Goal: Task Accomplishment & Management: Use online tool/utility

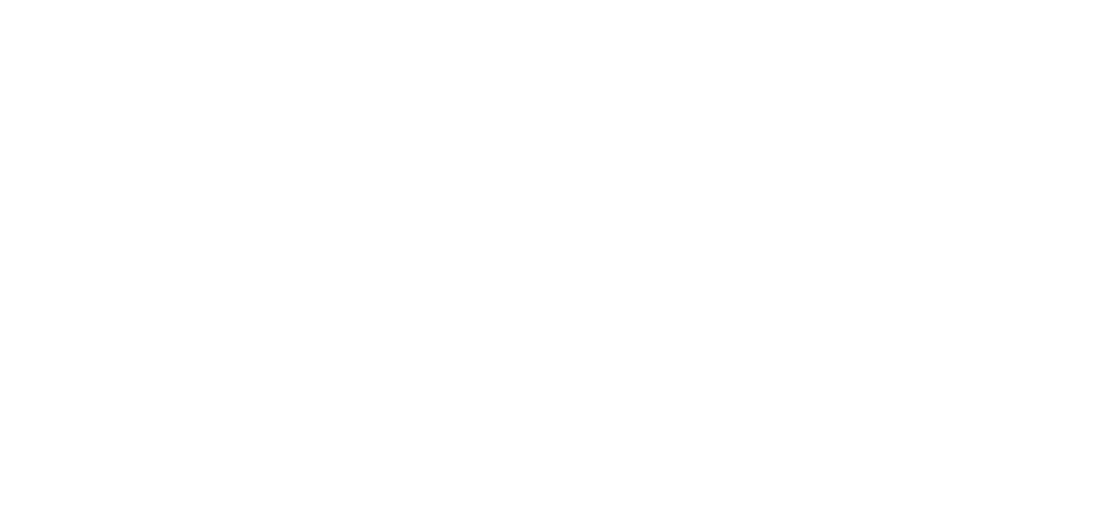
click at [1039, 0] on html at bounding box center [557, 0] width 1114 height 0
click at [1038, 0] on html at bounding box center [557, 0] width 1114 height 0
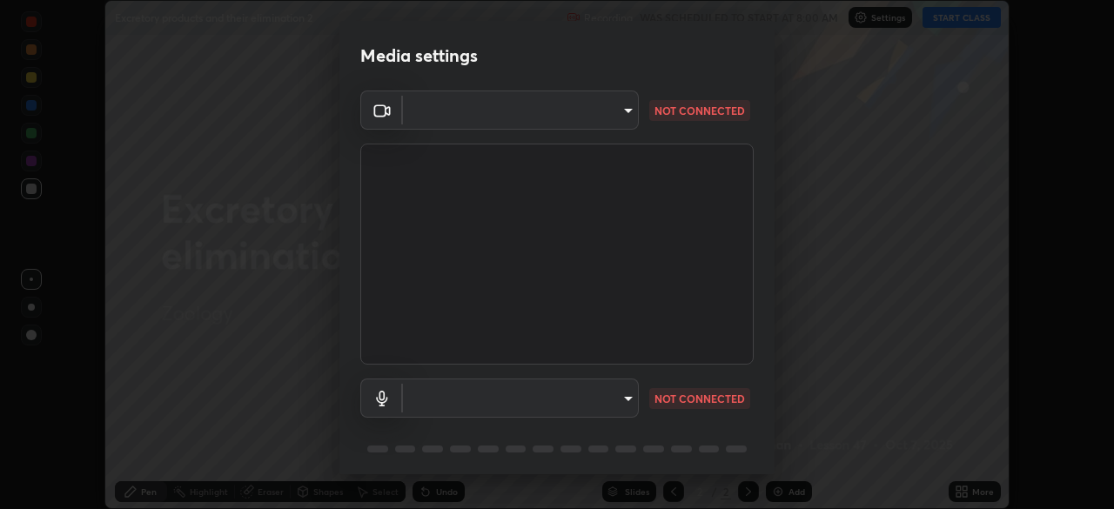
scroll to position [62, 0]
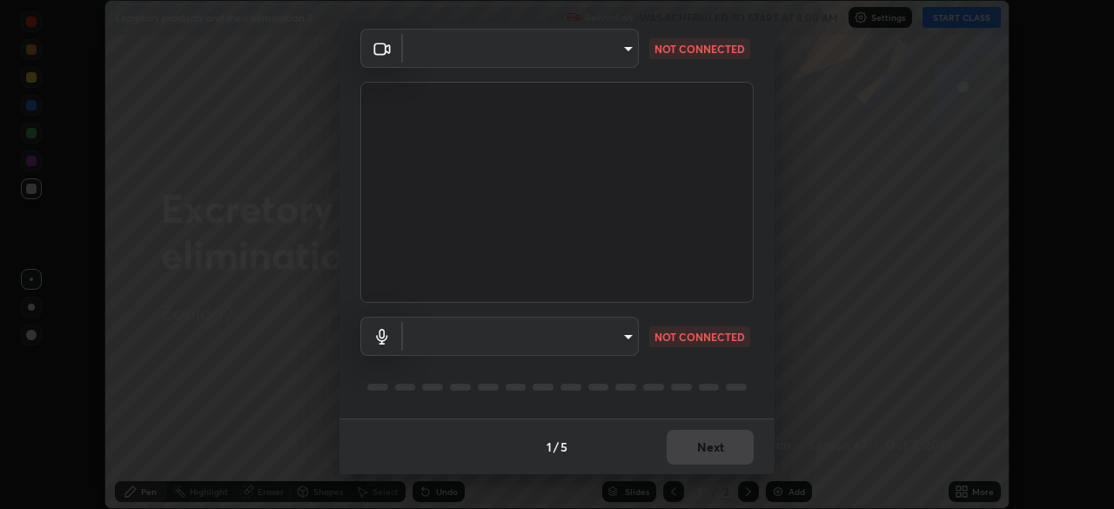
type input "fd61e1b4c03a4778500e2e8730ab38d3a8941c853d38affeb6af643eb9af9756"
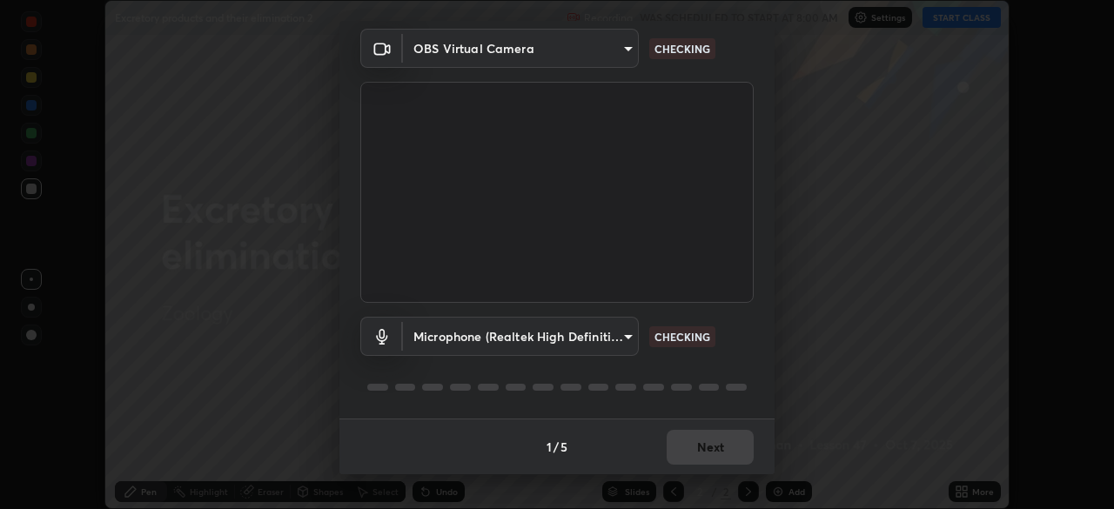
click at [629, 337] on body "Erase all Excretory products and their elimination 2 Recording WAS SCHEDULED TO…" at bounding box center [557, 254] width 1114 height 509
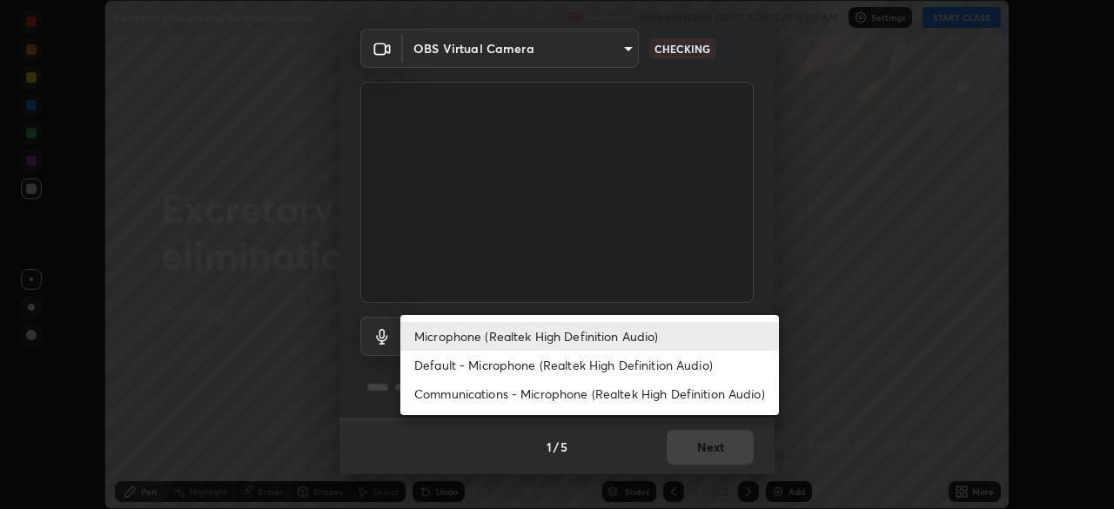
click at [510, 336] on li "Microphone (Realtek High Definition Audio)" at bounding box center [589, 336] width 378 height 29
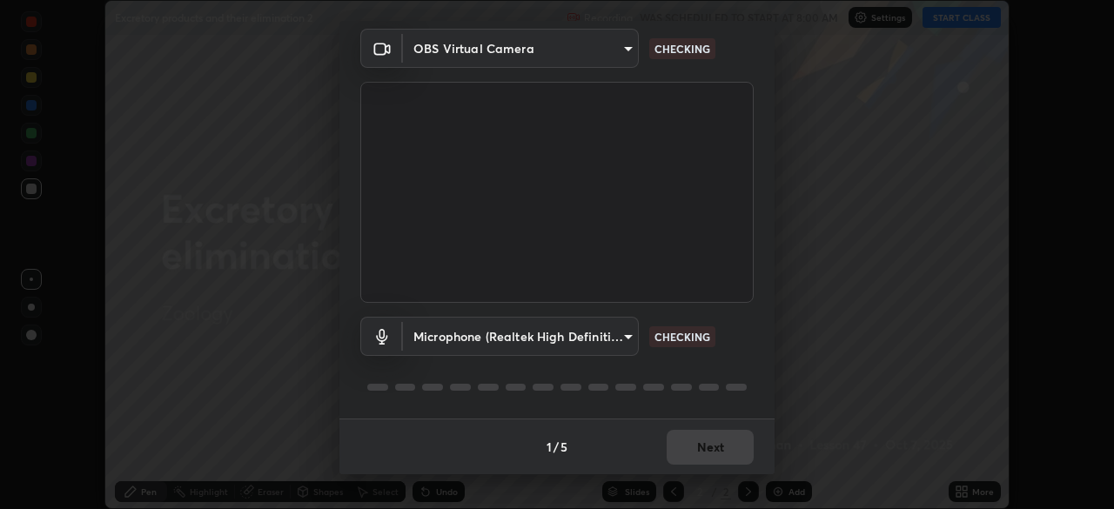
click at [624, 331] on body "Erase all Excretory products and their elimination 2 Recording WAS SCHEDULED TO…" at bounding box center [557, 254] width 1114 height 509
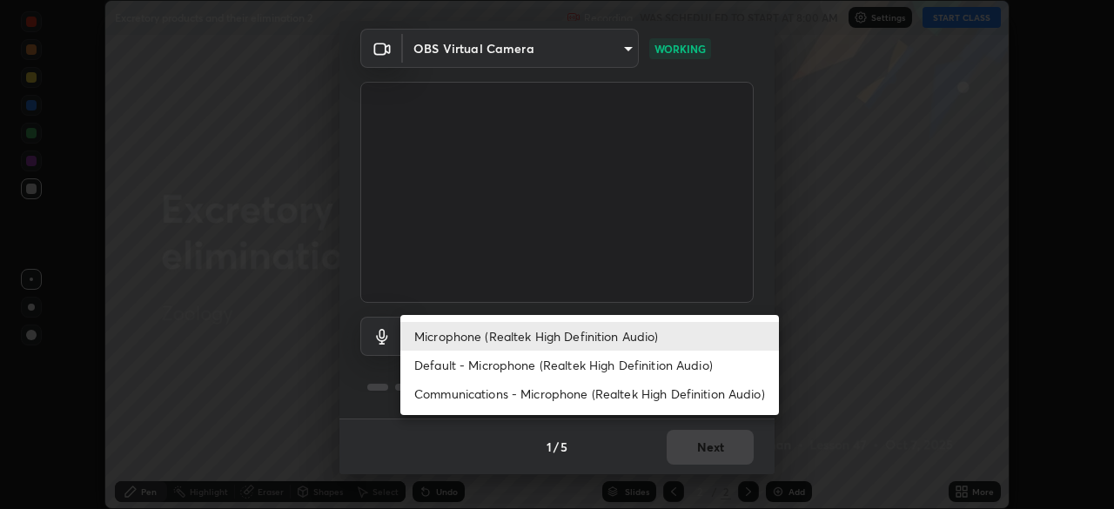
click at [506, 364] on li "Default - Microphone (Realtek High Definition Audio)" at bounding box center [589, 365] width 378 height 29
type input "default"
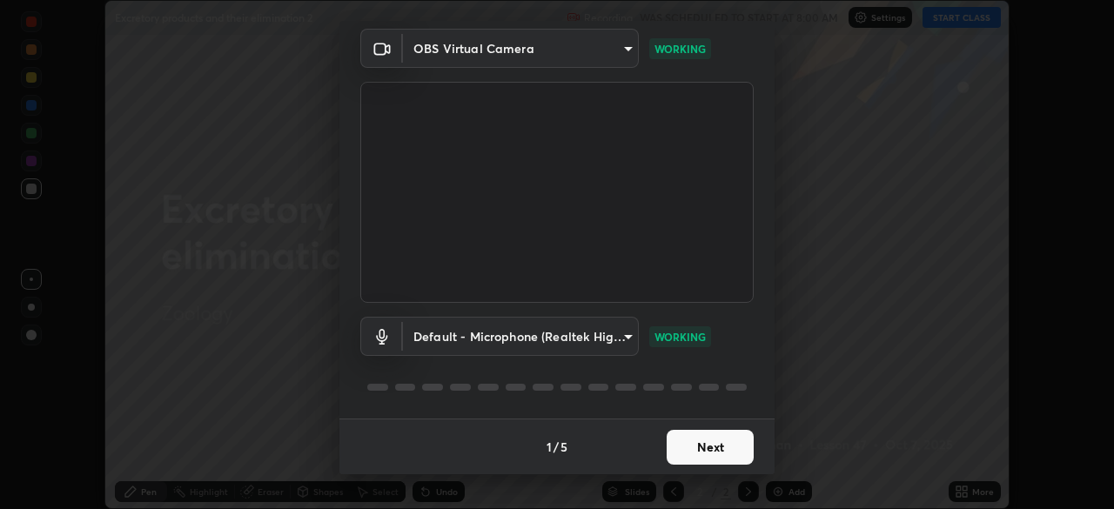
click at [713, 454] on button "Next" at bounding box center [709, 447] width 87 height 35
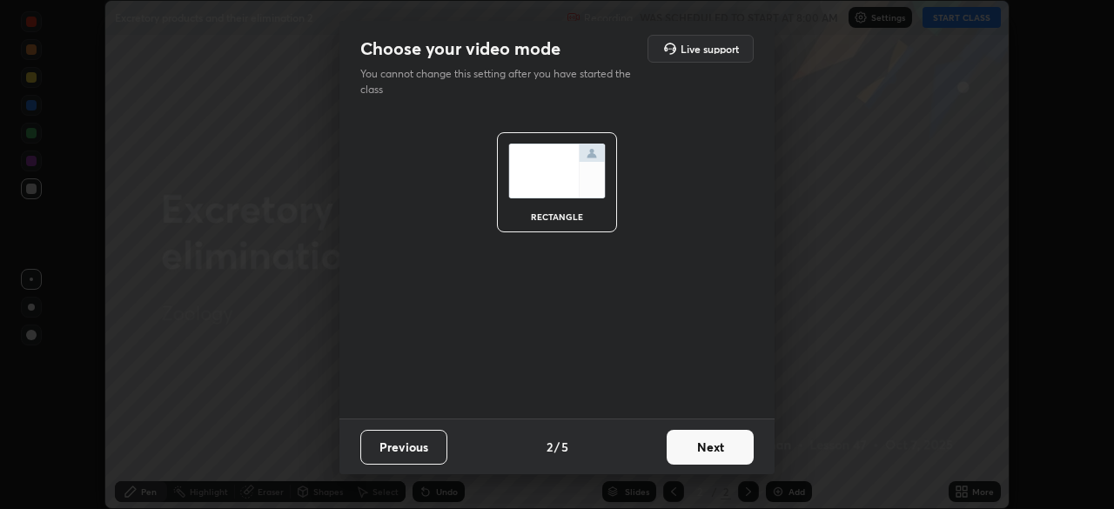
click at [719, 453] on button "Next" at bounding box center [709, 447] width 87 height 35
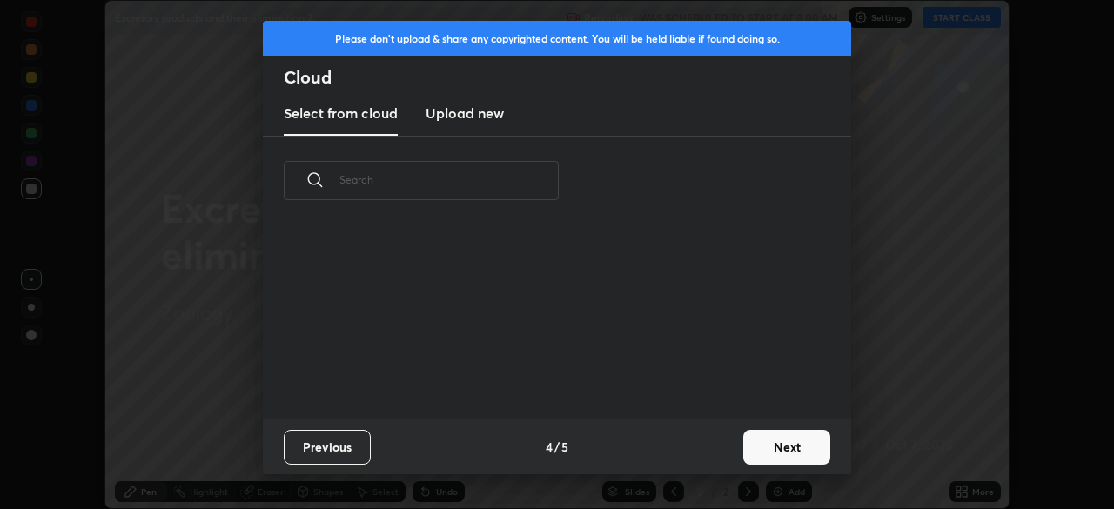
click at [782, 452] on button "Next" at bounding box center [786, 447] width 87 height 35
click at [787, 451] on div "Please don't upload & share any copyrighted content. You will be held liable if…" at bounding box center [557, 254] width 1114 height 509
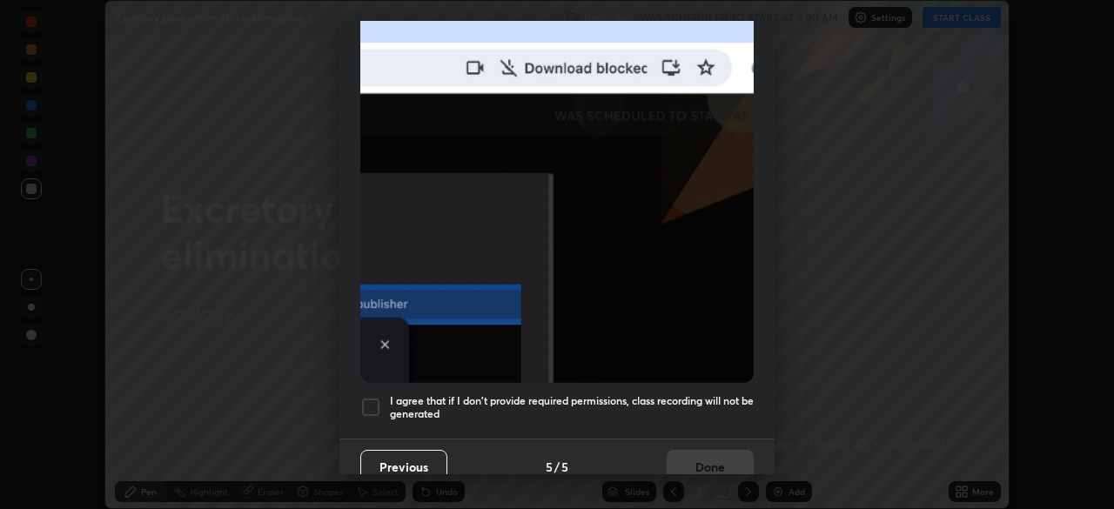
scroll to position [417, 0]
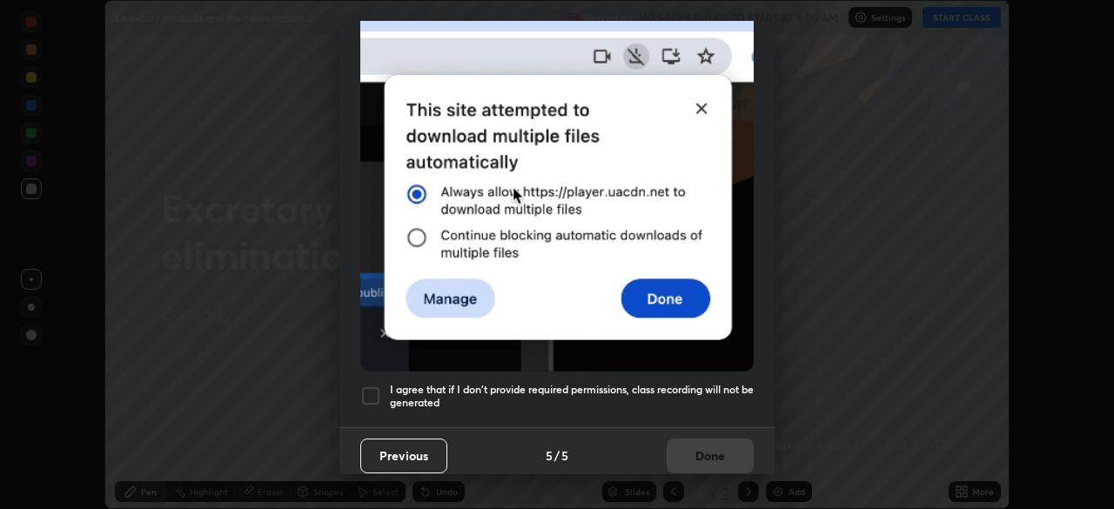
click at [372, 385] on div at bounding box center [370, 395] width 21 height 21
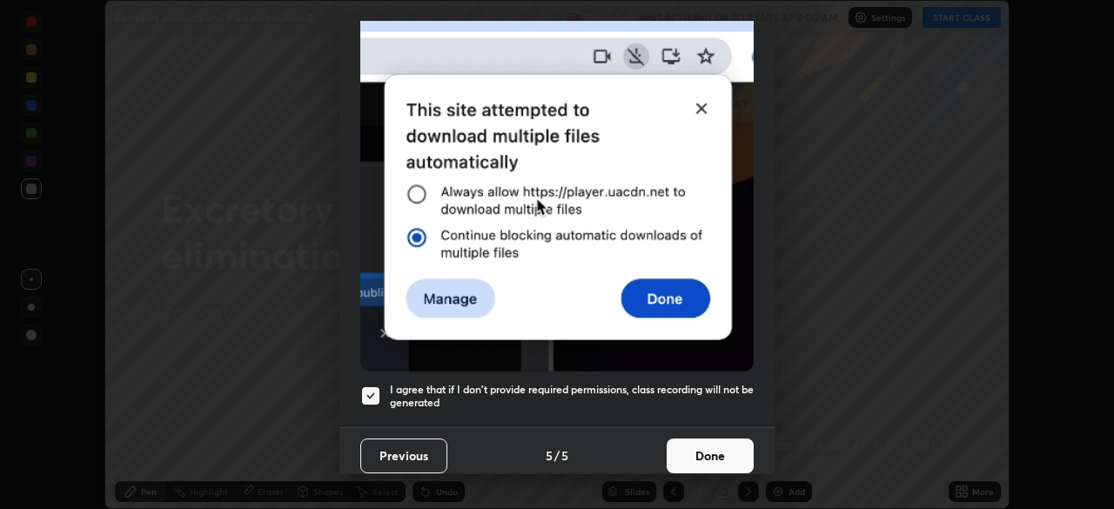
click at [688, 445] on button "Done" at bounding box center [709, 455] width 87 height 35
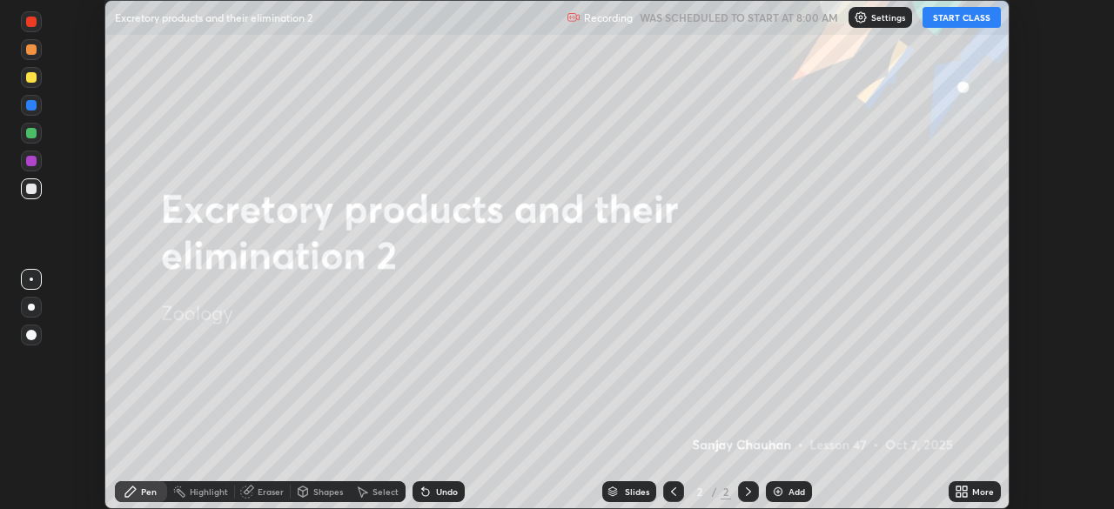
click at [952, 21] on button "START CLASS" at bounding box center [961, 17] width 78 height 21
click at [974, 485] on div "More" at bounding box center [974, 491] width 52 height 21
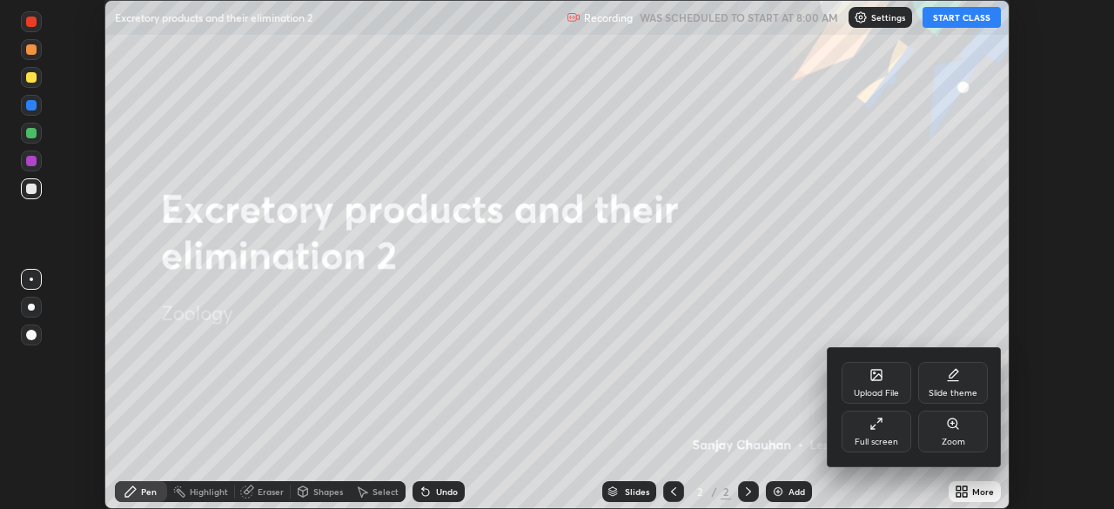
click at [888, 372] on div "Upload File" at bounding box center [876, 383] width 70 height 42
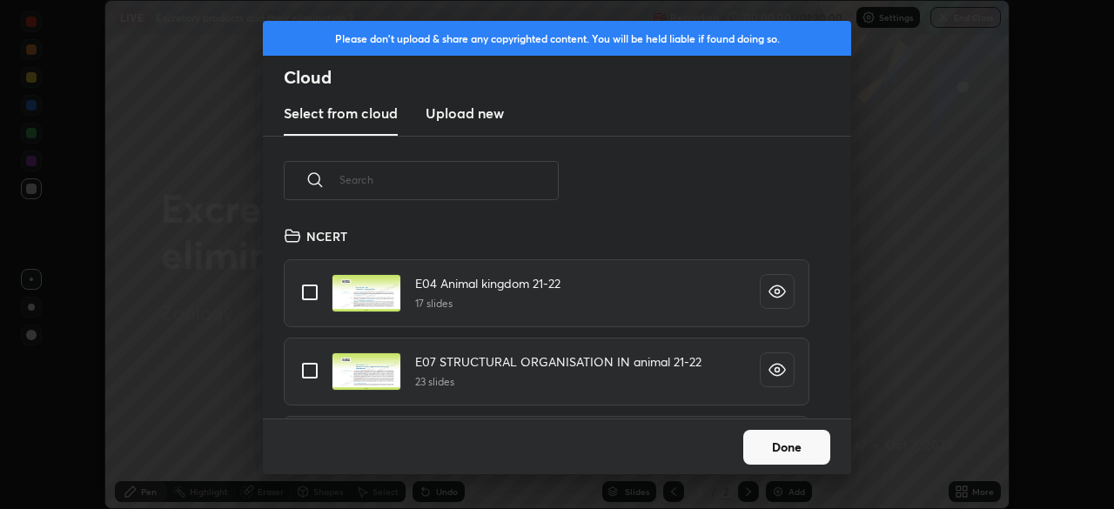
scroll to position [193, 559]
click at [497, 183] on input "text" at bounding box center [448, 180] width 219 height 74
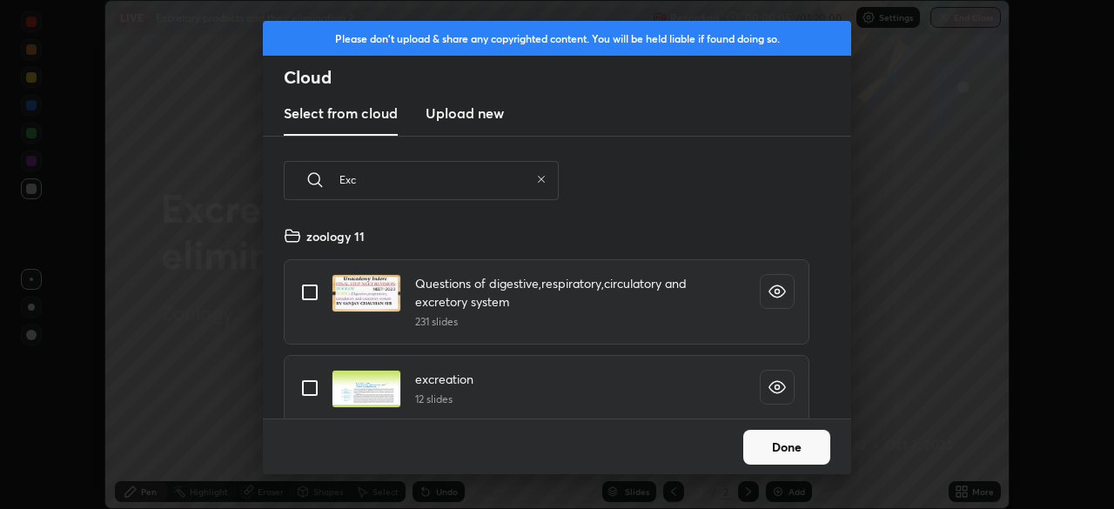
type input "Exc"
click at [304, 388] on input "grid" at bounding box center [309, 388] width 37 height 37
checkbox input "true"
click at [777, 448] on button "Done" at bounding box center [786, 447] width 87 height 35
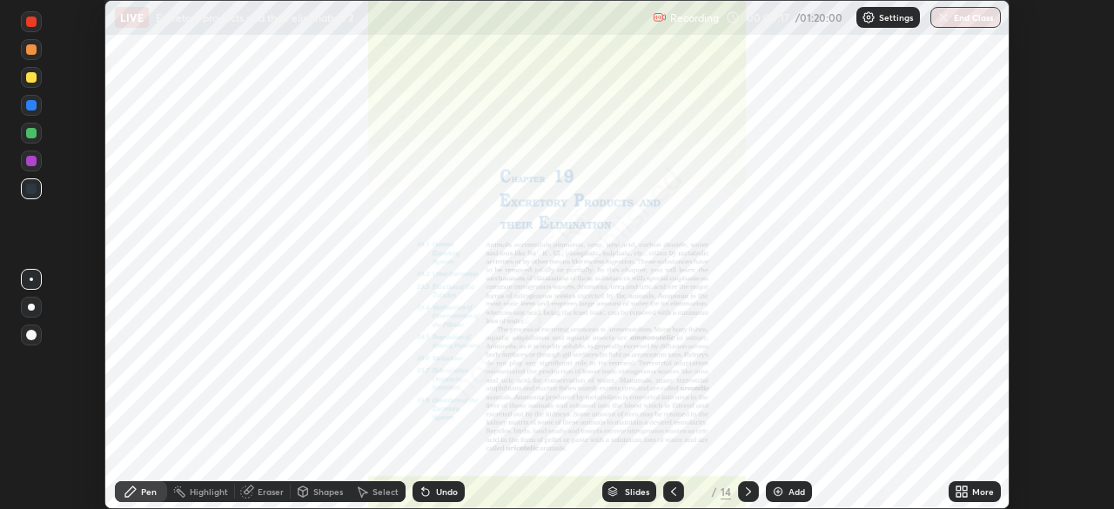
click at [973, 491] on div "More" at bounding box center [983, 491] width 22 height 9
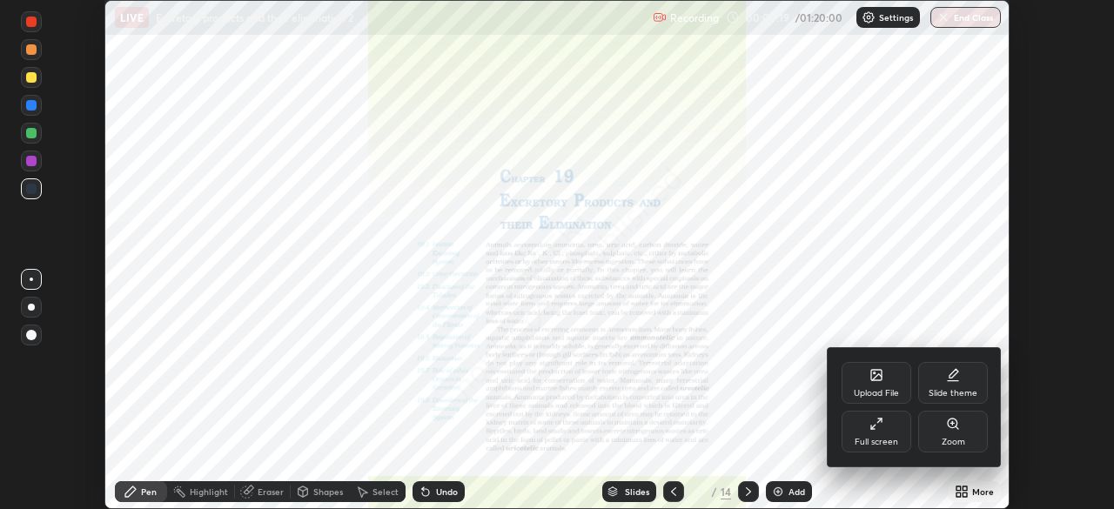
click at [746, 490] on div at bounding box center [557, 254] width 1114 height 509
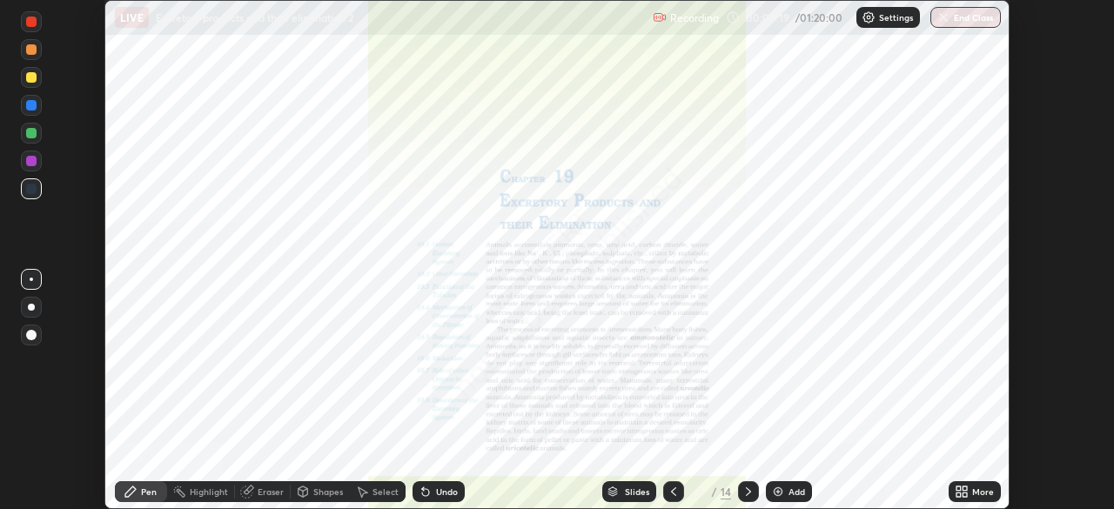
click at [747, 491] on div "Upload File Slide theme Full screen Zoom" at bounding box center [557, 254] width 1114 height 509
click at [750, 483] on div at bounding box center [748, 491] width 21 height 21
click at [750, 485] on icon at bounding box center [748, 492] width 14 height 14
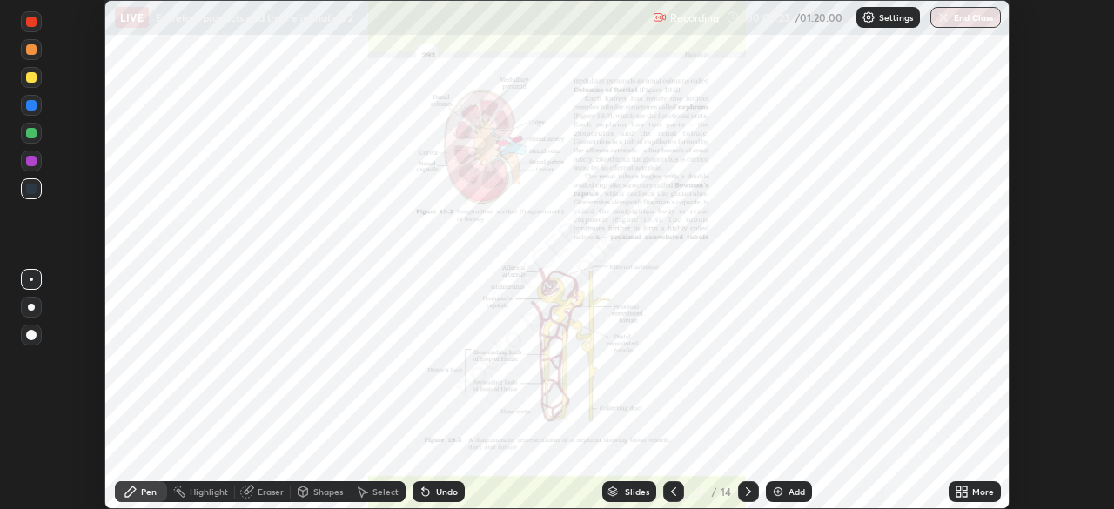
click at [746, 492] on icon at bounding box center [748, 492] width 14 height 14
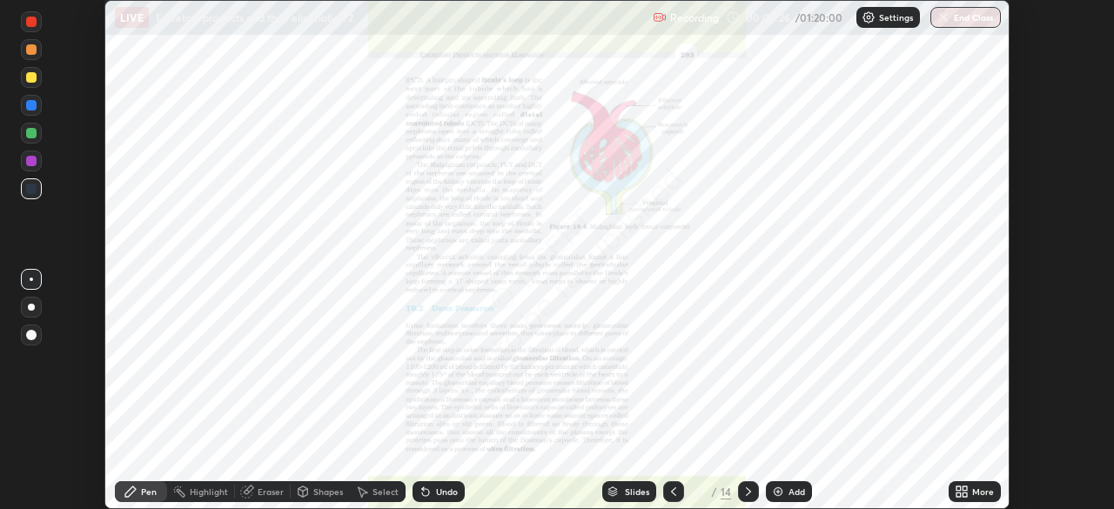
click at [744, 485] on icon at bounding box center [748, 492] width 14 height 14
click at [746, 492] on icon at bounding box center [748, 492] width 14 height 14
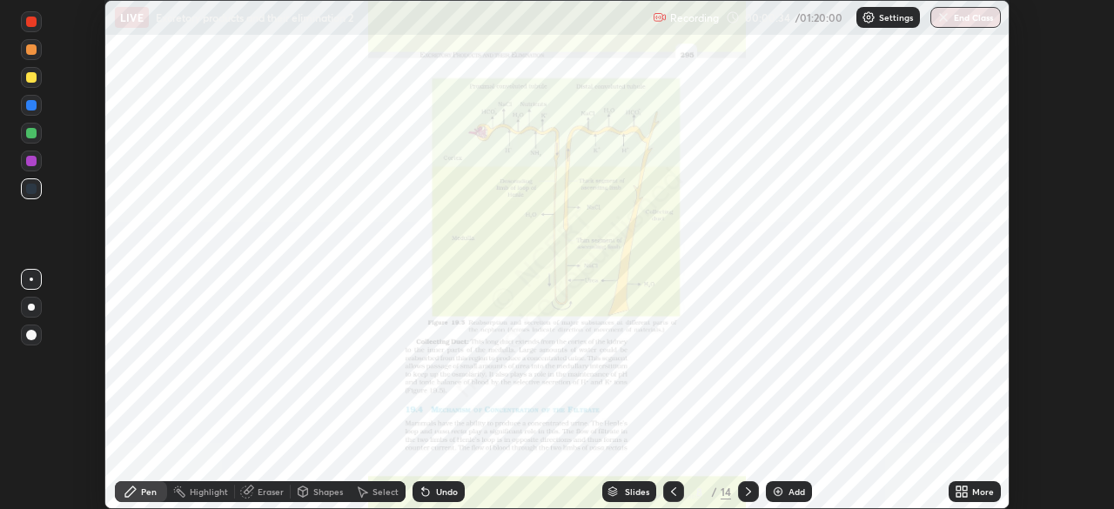
click at [746, 494] on icon at bounding box center [748, 492] width 14 height 14
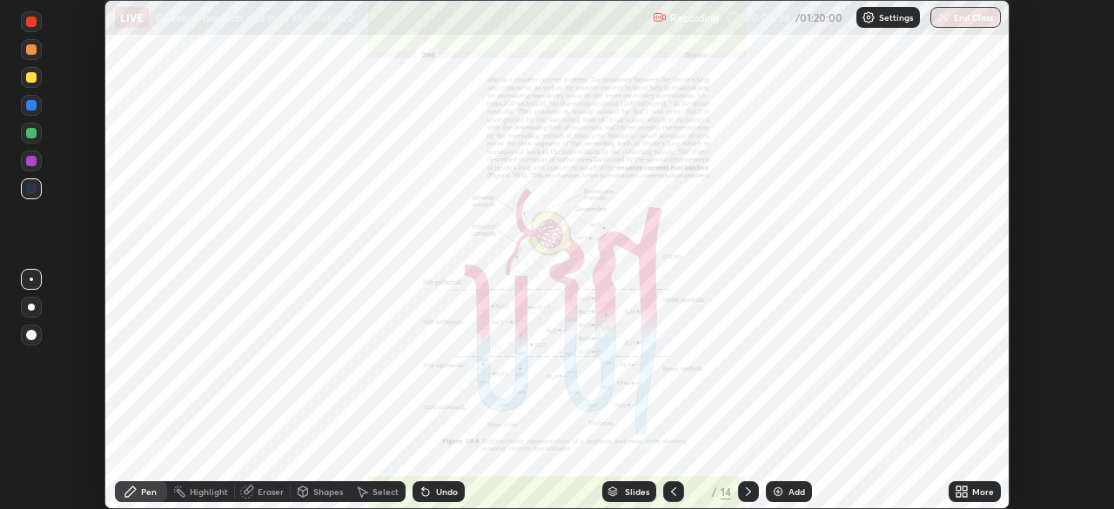
click at [746, 489] on icon at bounding box center [748, 491] width 5 height 9
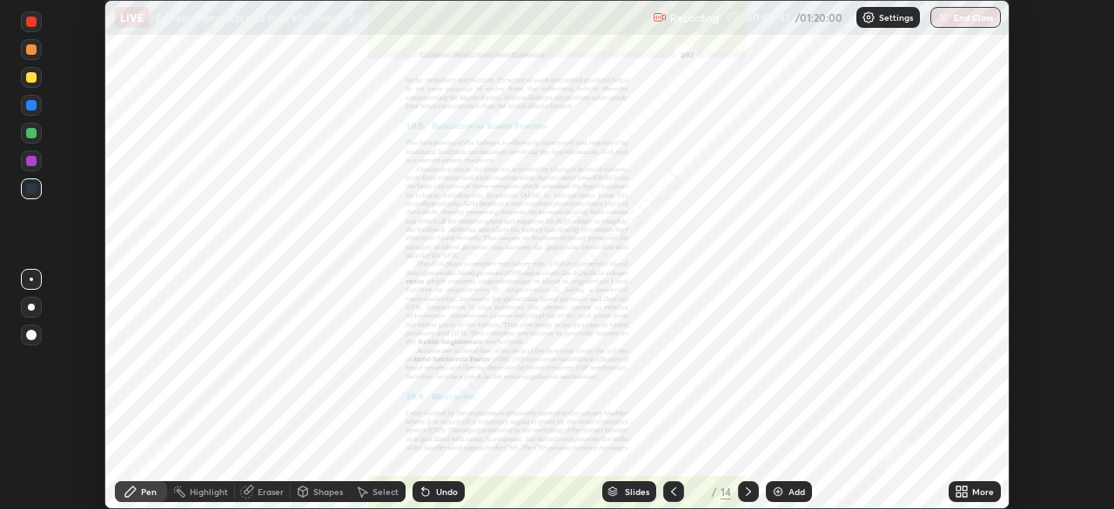
click at [978, 487] on div "More" at bounding box center [983, 491] width 22 height 9
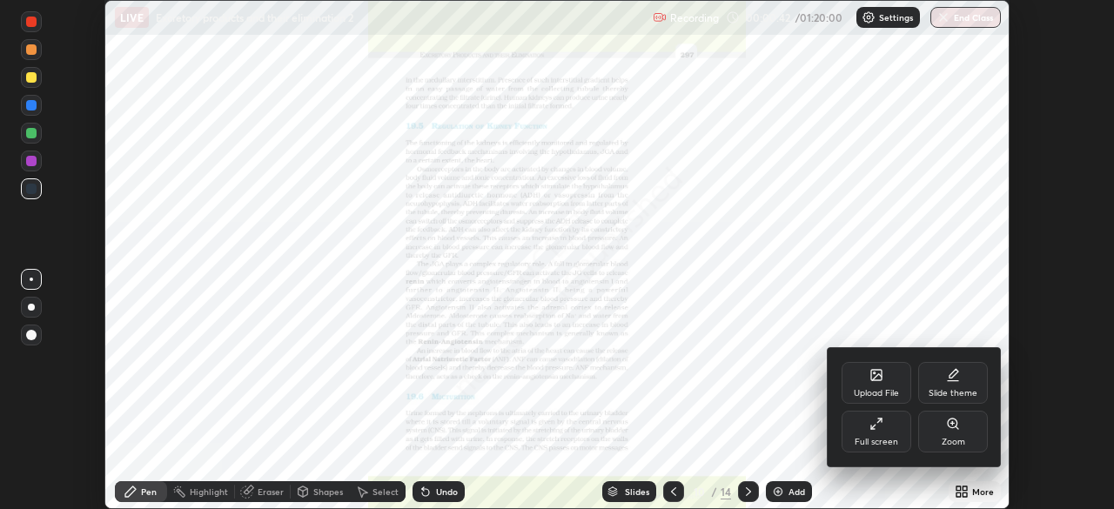
click at [743, 490] on div at bounding box center [557, 254] width 1114 height 509
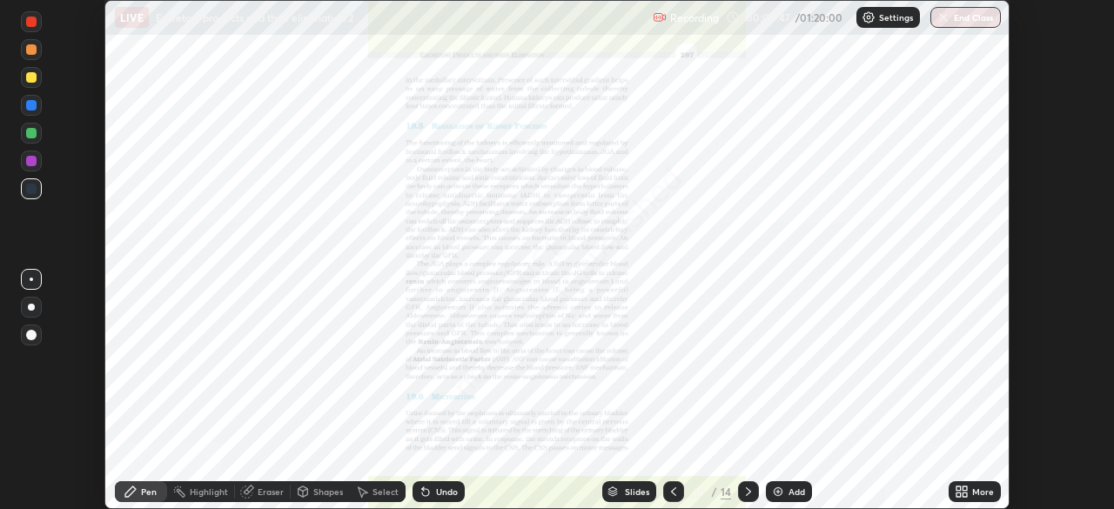
click at [746, 488] on icon at bounding box center [748, 491] width 5 height 9
click at [675, 484] on div at bounding box center [673, 491] width 21 height 21
click at [982, 489] on div "More" at bounding box center [983, 491] width 22 height 9
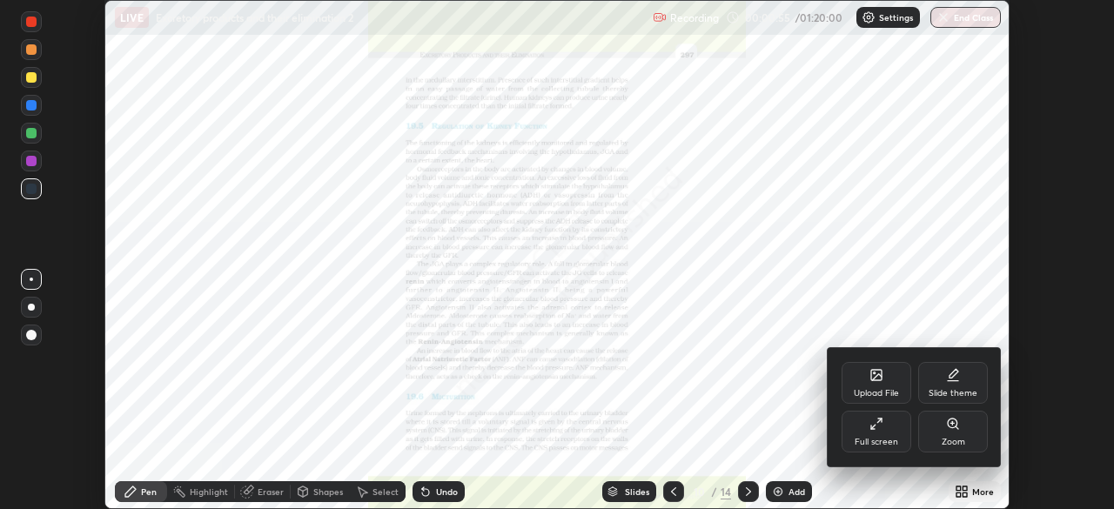
click at [879, 432] on div "Full screen" at bounding box center [876, 432] width 70 height 42
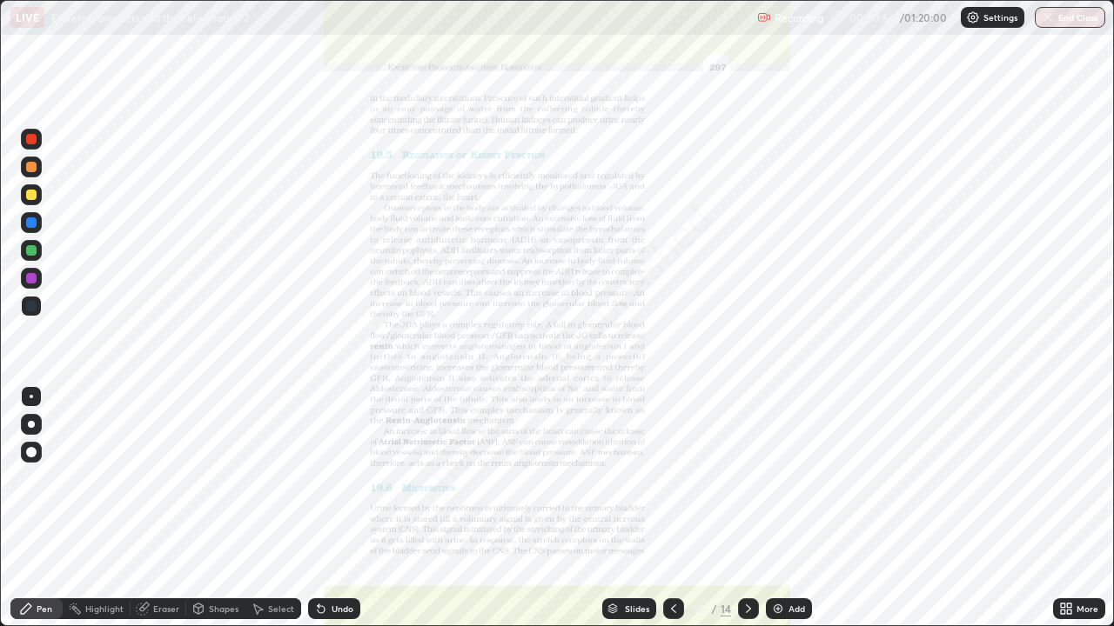
scroll to position [626, 1114]
click at [672, 508] on icon at bounding box center [673, 609] width 14 height 14
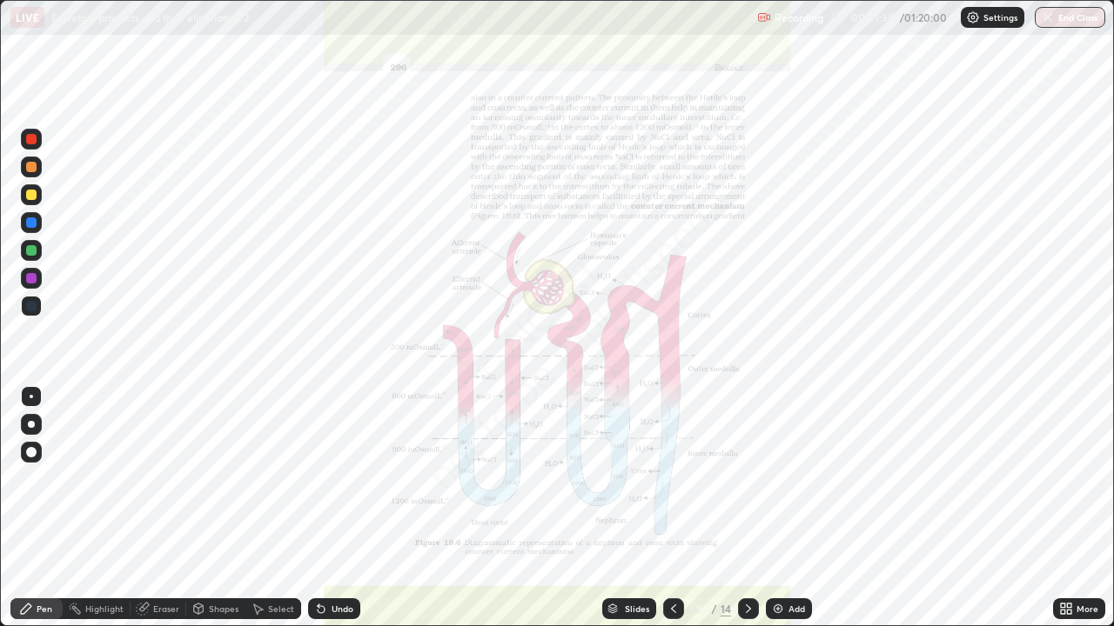
click at [800, 508] on div "Add" at bounding box center [796, 609] width 17 height 9
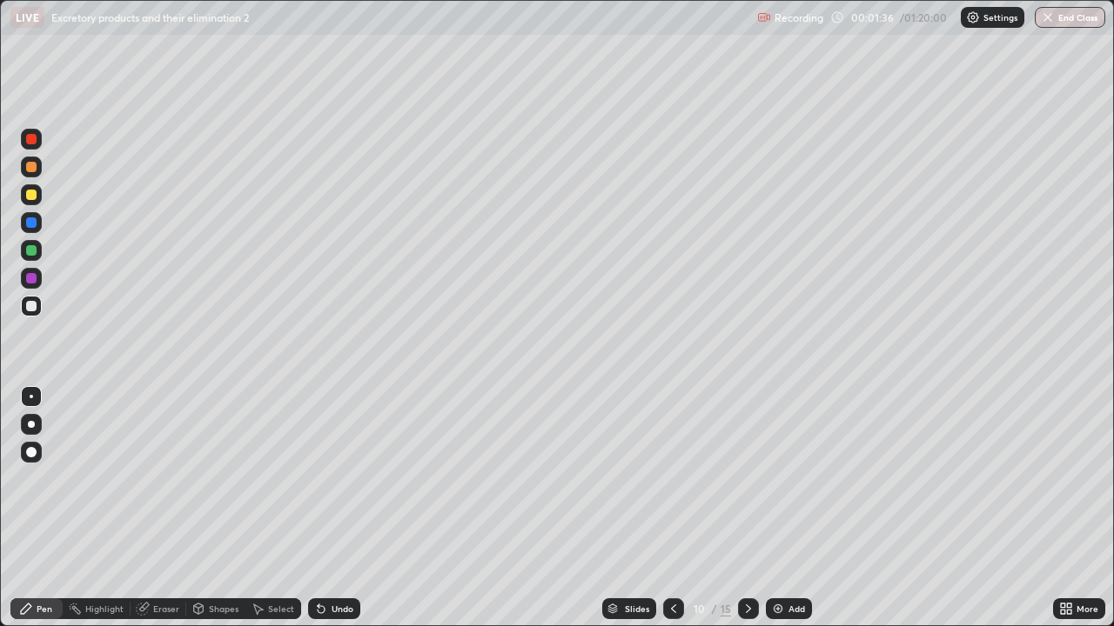
click at [43, 508] on div "Pen" at bounding box center [45, 609] width 16 height 9
click at [32, 167] on div at bounding box center [31, 167] width 10 height 10
click at [746, 508] on icon at bounding box center [748, 609] width 5 height 9
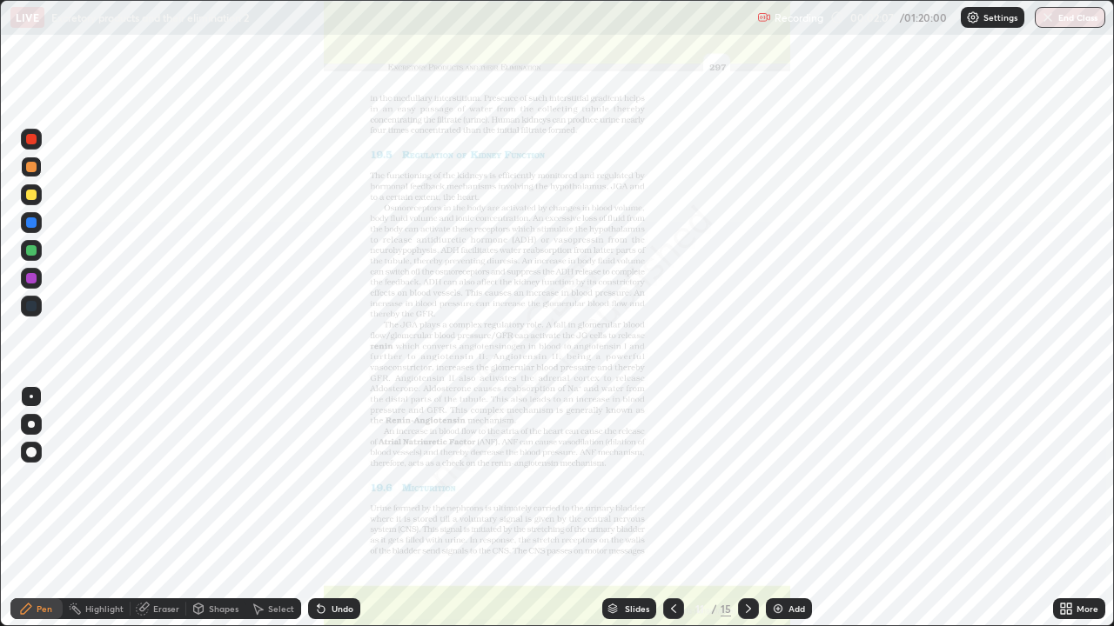
click at [162, 508] on div "Eraser" at bounding box center [166, 609] width 26 height 9
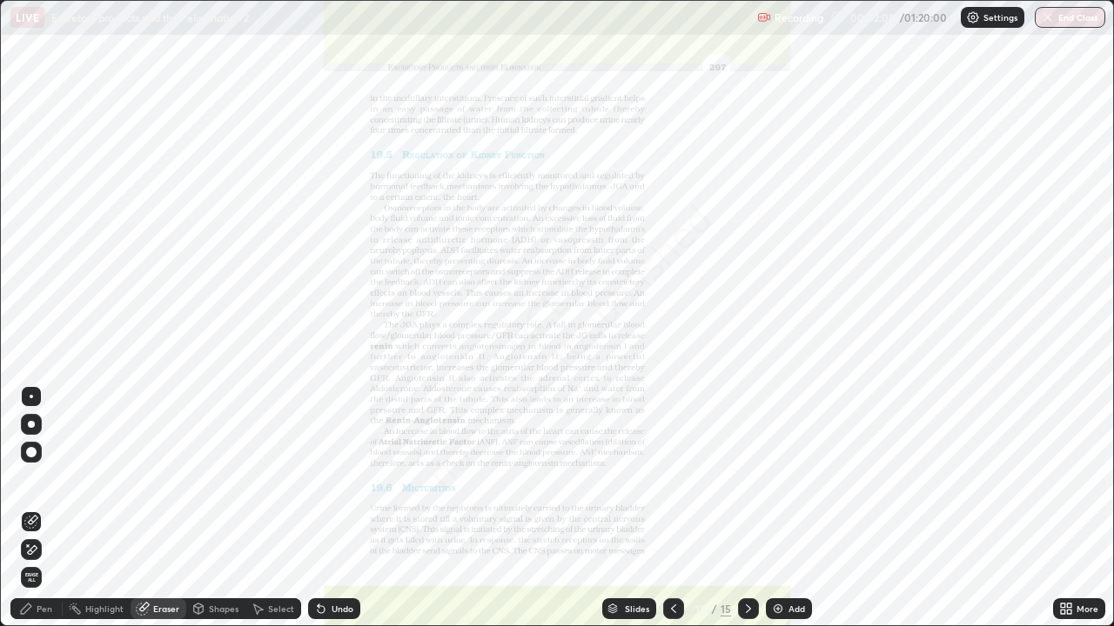
click at [31, 508] on span "Erase all" at bounding box center [31, 577] width 19 height 10
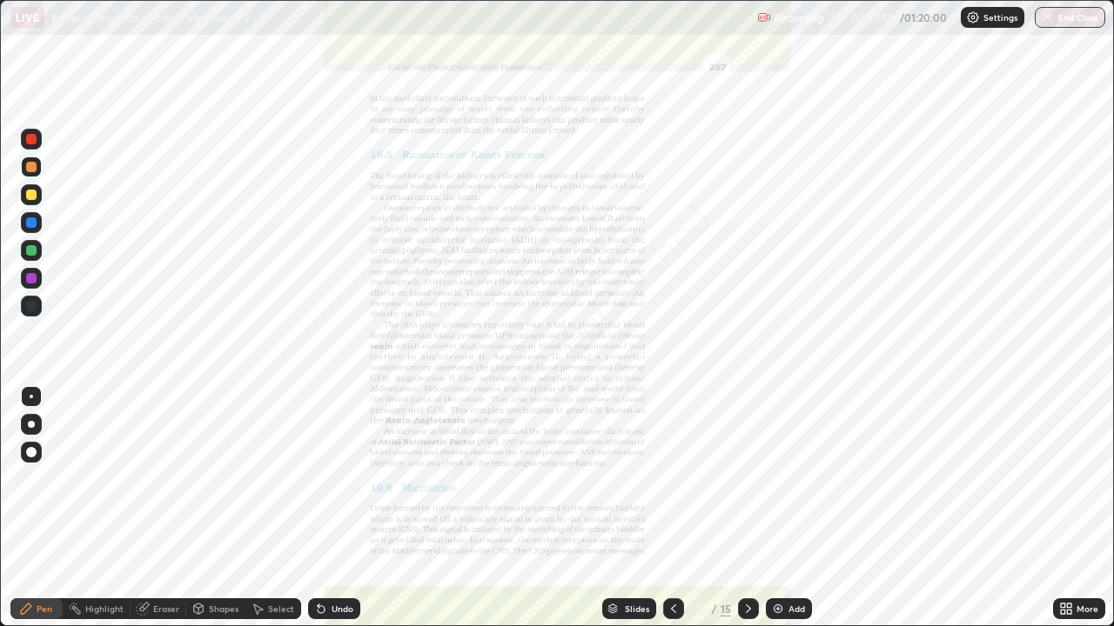
click at [672, 508] on icon at bounding box center [673, 609] width 14 height 14
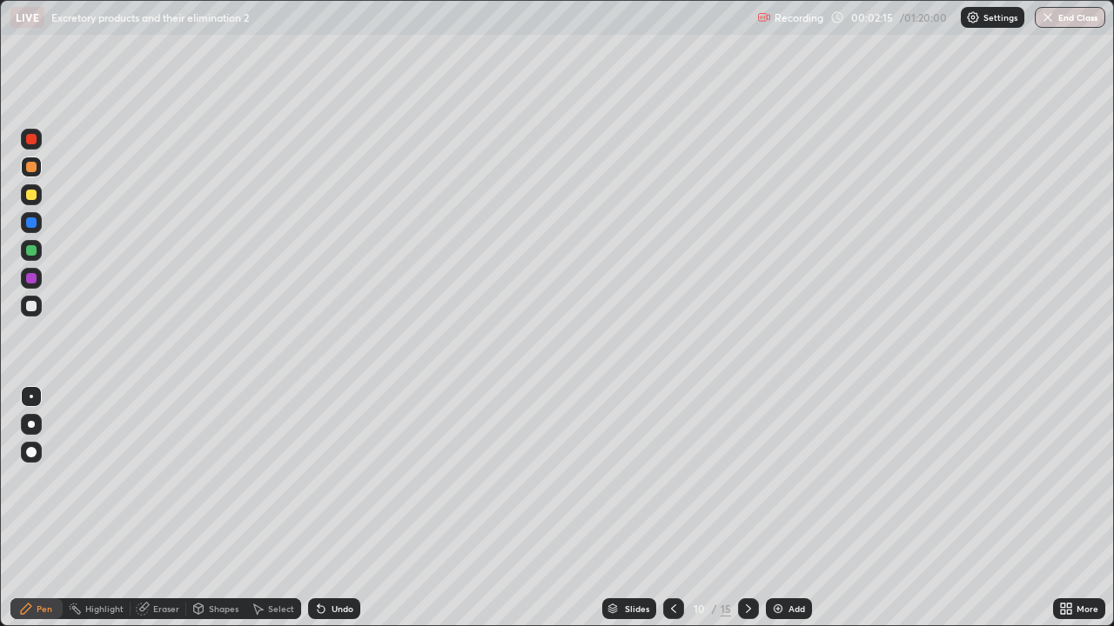
click at [31, 171] on div at bounding box center [31, 167] width 10 height 10
click at [32, 254] on div at bounding box center [31, 250] width 10 height 10
click at [214, 508] on div "Shapes" at bounding box center [224, 609] width 30 height 9
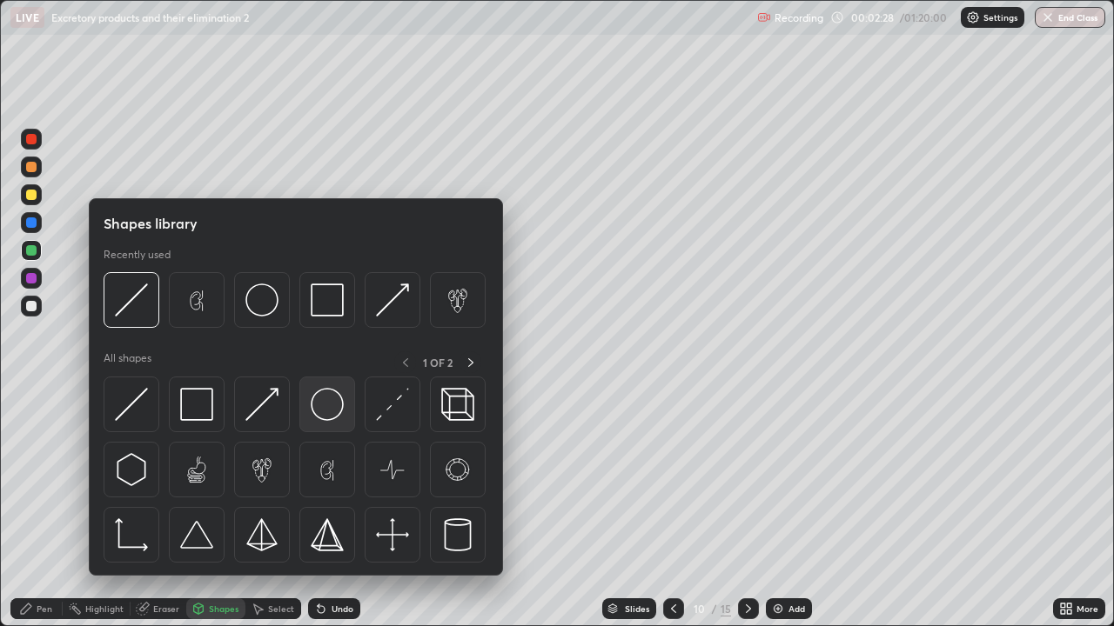
click at [334, 407] on img at bounding box center [327, 404] width 33 height 33
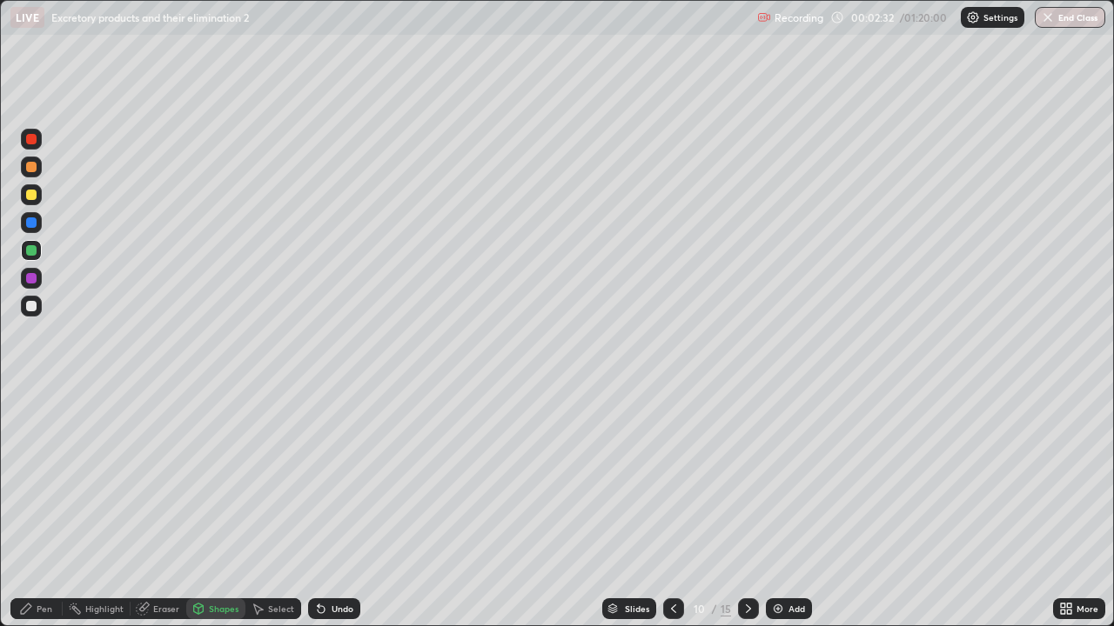
click at [164, 508] on div "Eraser" at bounding box center [166, 609] width 26 height 9
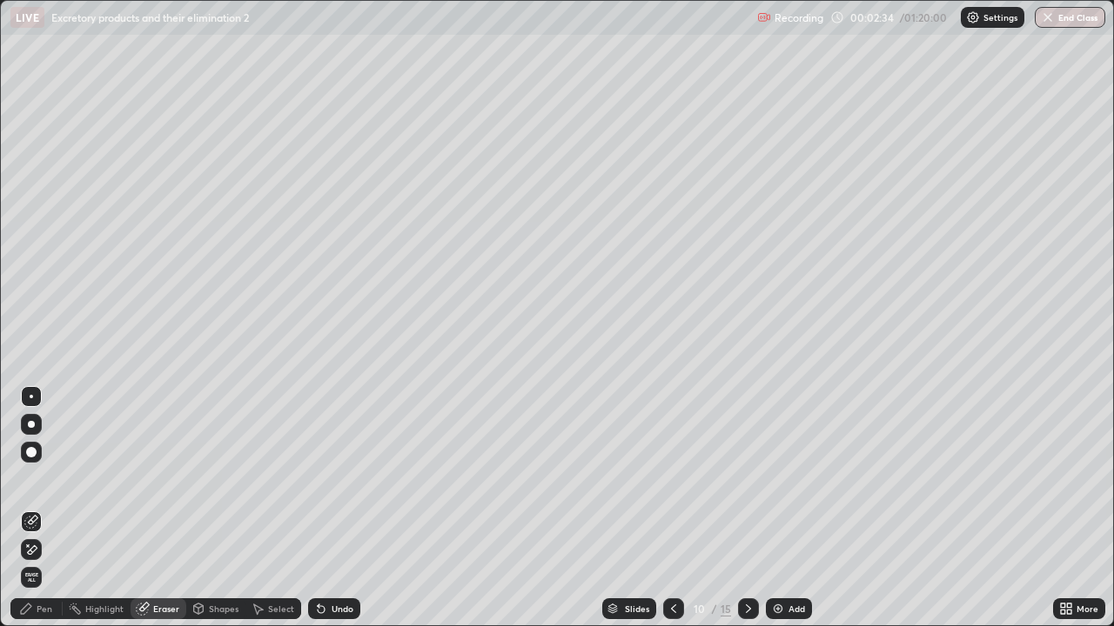
click at [46, 508] on div "Pen" at bounding box center [45, 609] width 16 height 9
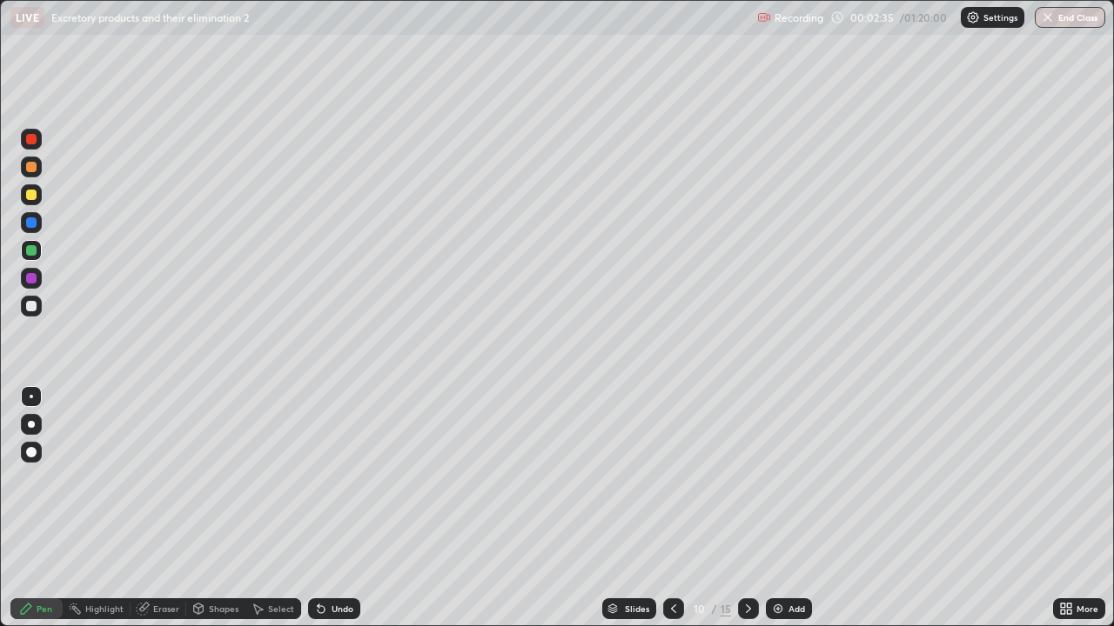
click at [218, 508] on div "Shapes" at bounding box center [224, 609] width 30 height 9
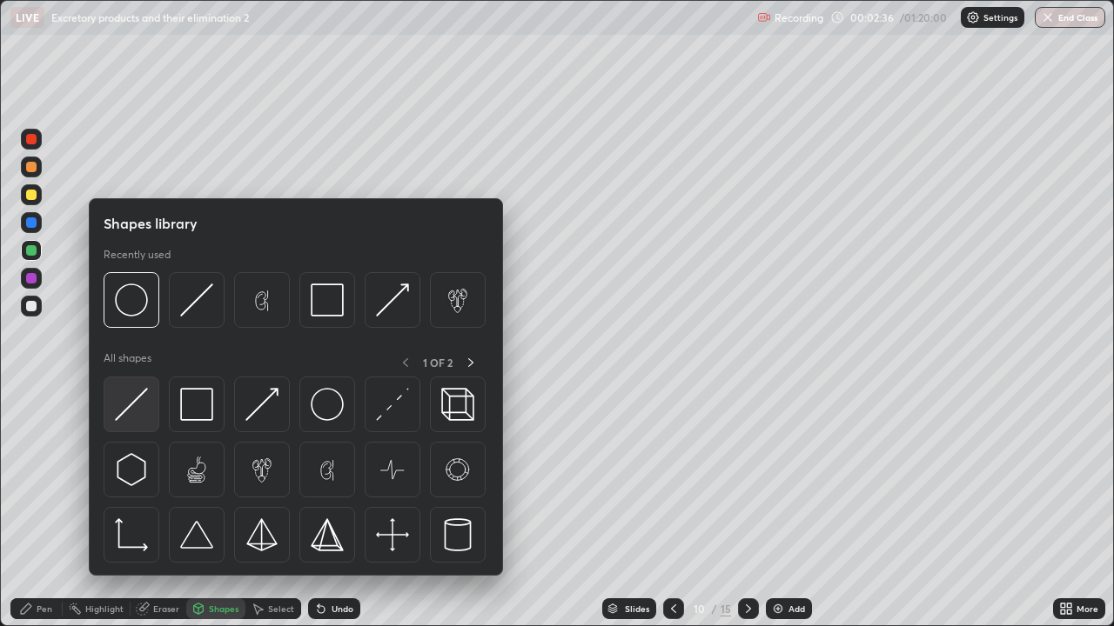
click at [140, 405] on img at bounding box center [131, 404] width 33 height 33
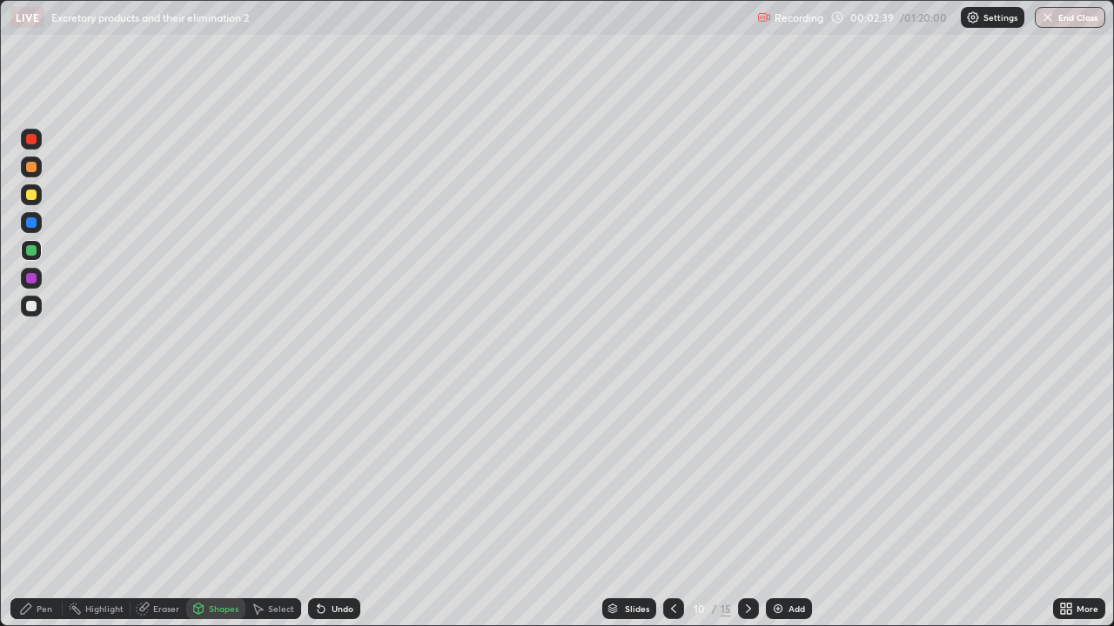
click at [164, 508] on div "Eraser" at bounding box center [166, 609] width 26 height 9
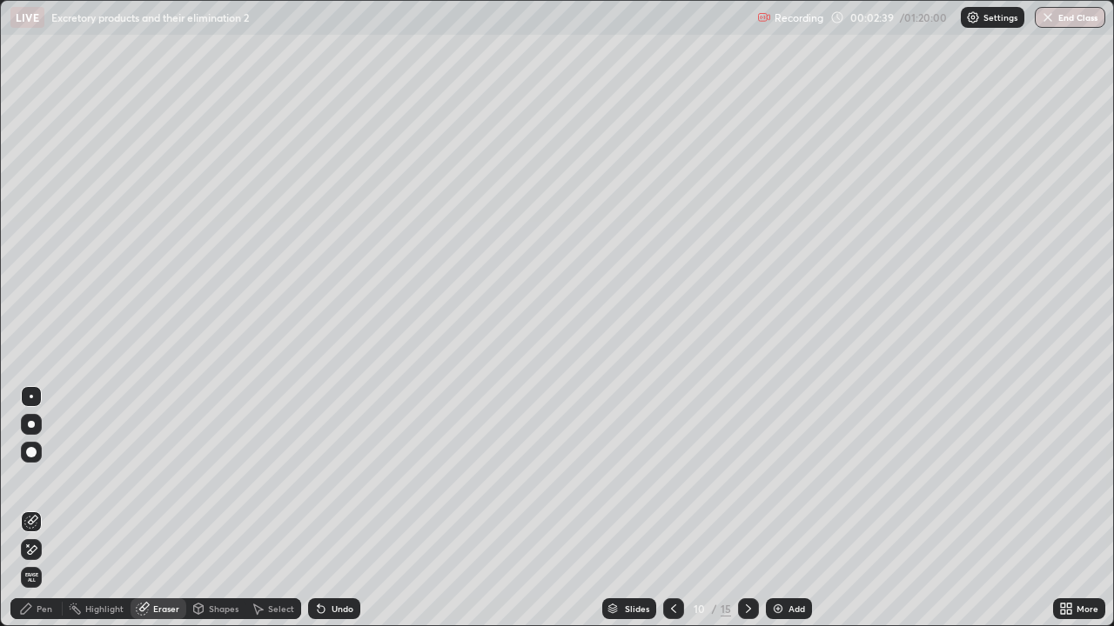
click at [54, 508] on div "Pen" at bounding box center [36, 609] width 52 height 21
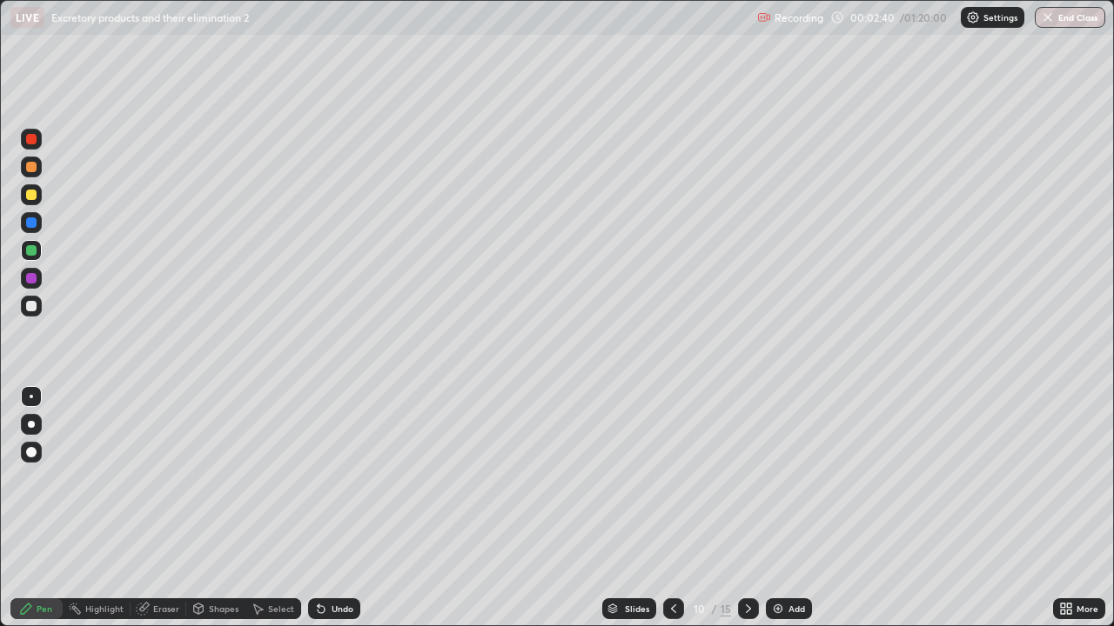
click at [32, 305] on div at bounding box center [31, 306] width 10 height 10
click at [32, 278] on div at bounding box center [31, 278] width 10 height 10
click at [31, 304] on div at bounding box center [31, 306] width 10 height 10
click at [29, 305] on div at bounding box center [31, 306] width 10 height 10
click at [27, 280] on div at bounding box center [31, 278] width 10 height 10
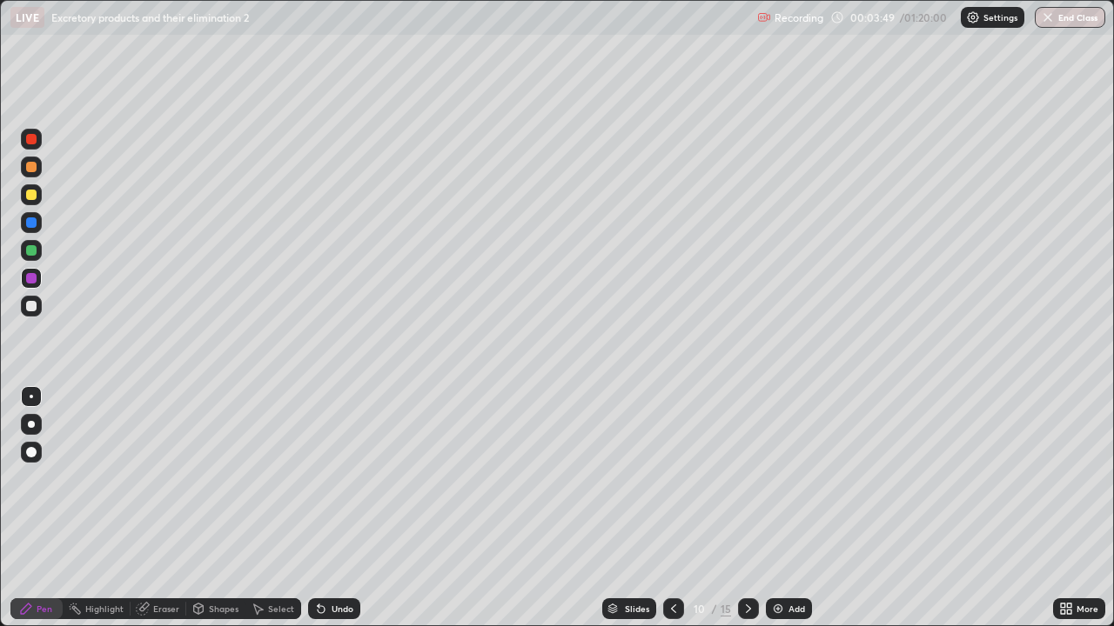
click at [31, 223] on div at bounding box center [31, 222] width 10 height 10
click at [31, 168] on div at bounding box center [31, 167] width 10 height 10
click at [28, 197] on div at bounding box center [31, 195] width 10 height 10
click at [35, 307] on div at bounding box center [31, 306] width 10 height 10
click at [164, 508] on div "Eraser" at bounding box center [166, 609] width 26 height 9
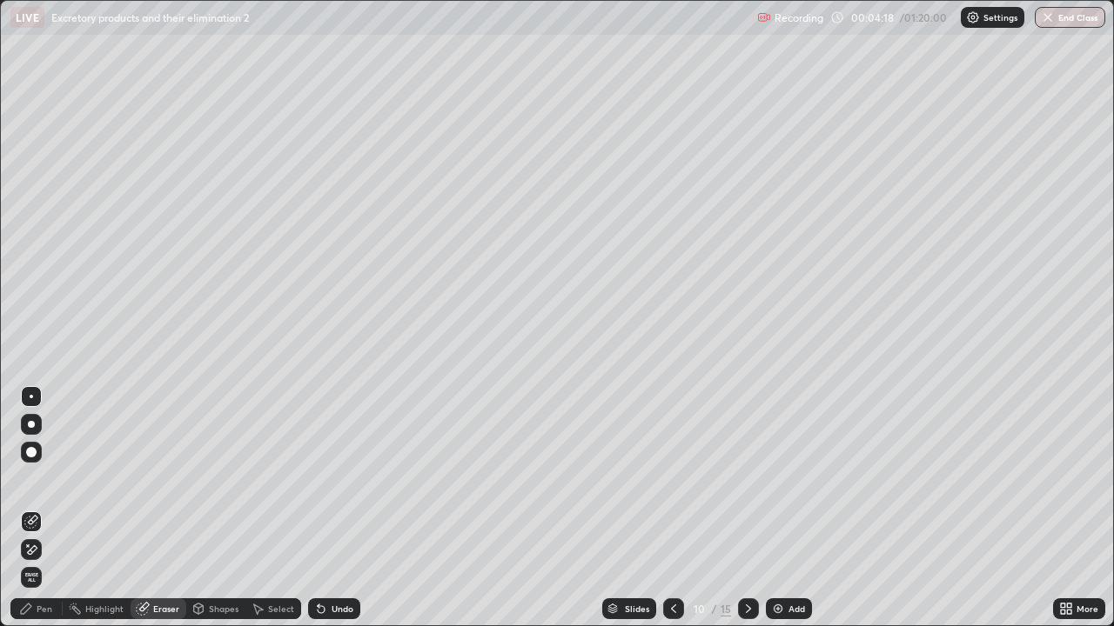
click at [43, 508] on div "Pen" at bounding box center [36, 609] width 52 height 21
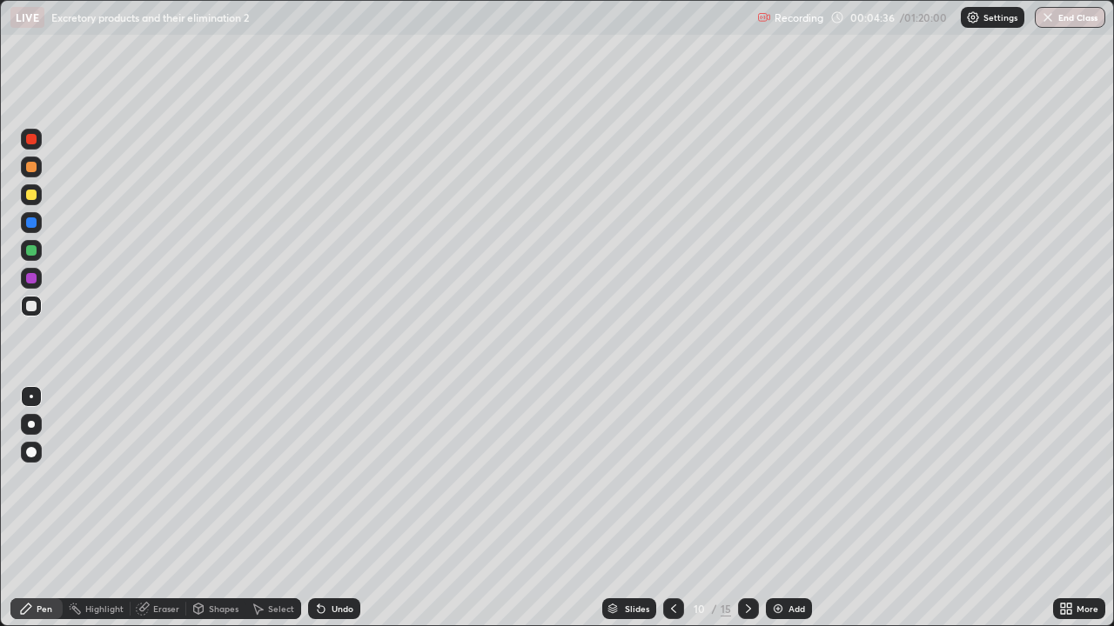
click at [33, 306] on div at bounding box center [31, 306] width 10 height 10
click at [30, 279] on div at bounding box center [31, 278] width 10 height 10
click at [32, 251] on div at bounding box center [31, 250] width 10 height 10
click at [30, 197] on div at bounding box center [31, 195] width 10 height 10
click at [28, 140] on div at bounding box center [31, 139] width 10 height 10
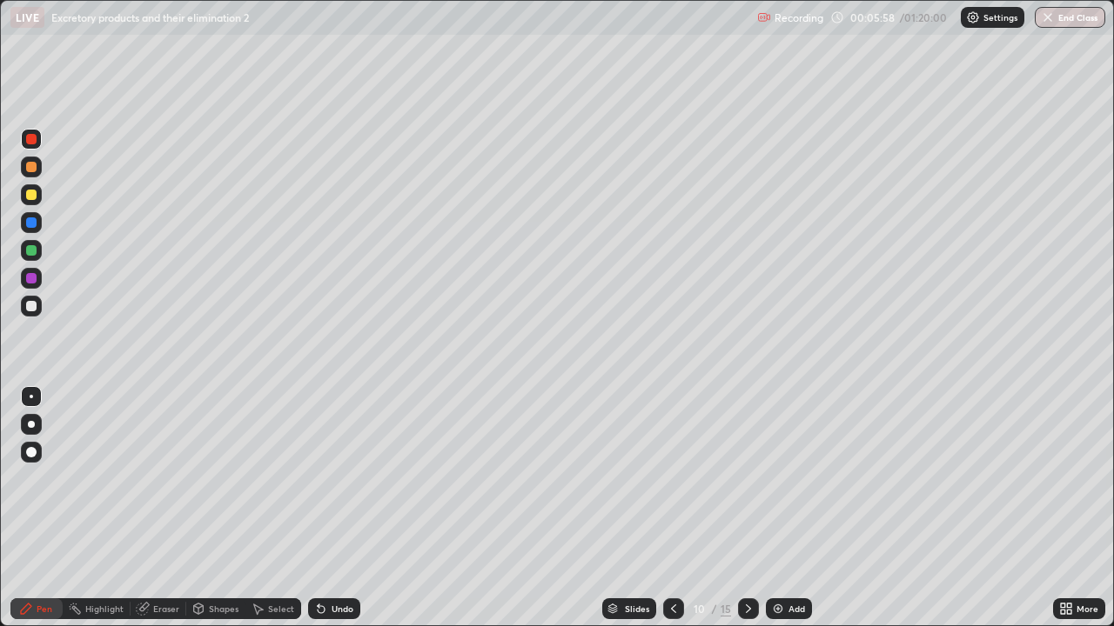
click at [41, 307] on div at bounding box center [31, 306] width 21 height 21
click at [32, 307] on div at bounding box center [31, 306] width 10 height 10
click at [31, 192] on div at bounding box center [31, 195] width 10 height 10
click at [34, 279] on div at bounding box center [31, 278] width 10 height 10
click at [164, 508] on div "Eraser" at bounding box center [166, 609] width 26 height 9
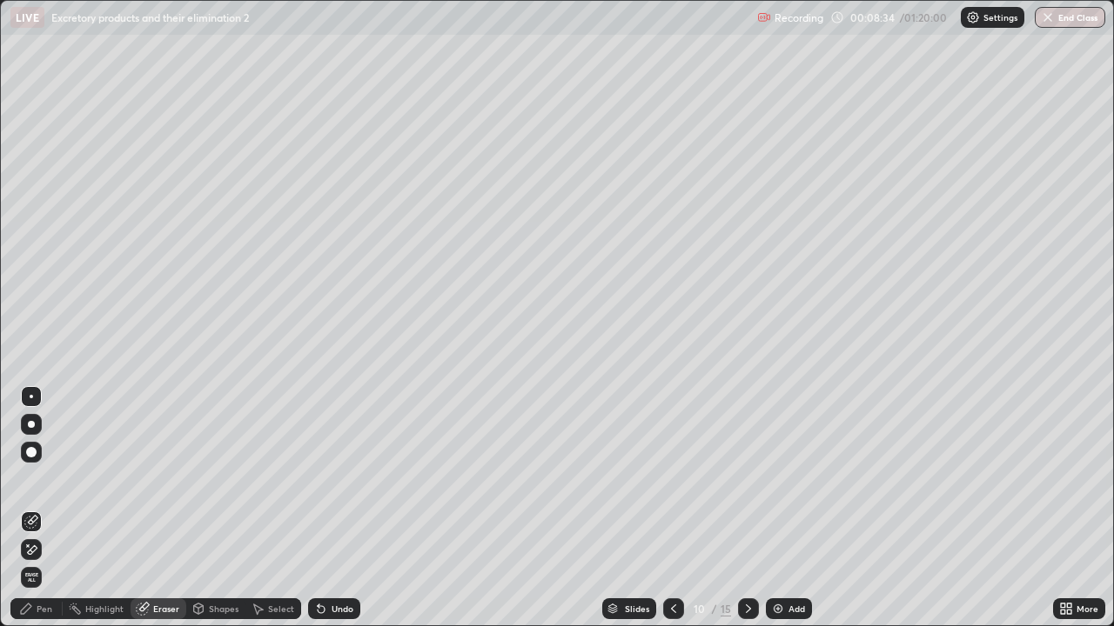
click at [45, 508] on div "Pen" at bounding box center [45, 609] width 16 height 9
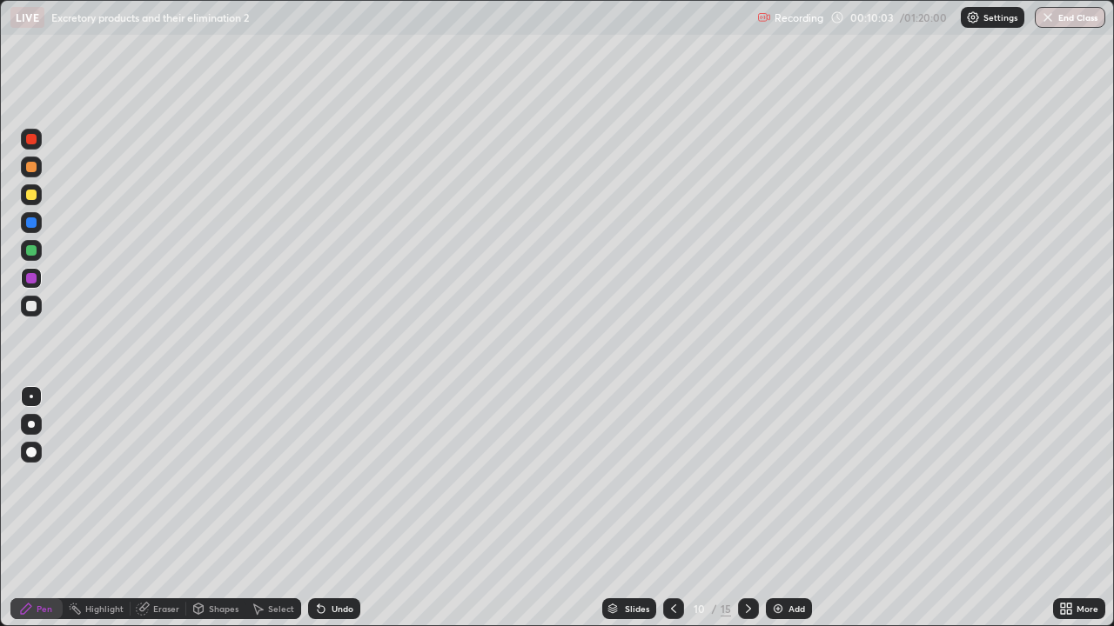
click at [36, 281] on div at bounding box center [31, 278] width 10 height 10
click at [30, 221] on div at bounding box center [31, 222] width 10 height 10
click at [27, 223] on div at bounding box center [31, 222] width 10 height 10
click at [30, 137] on div at bounding box center [31, 139] width 10 height 10
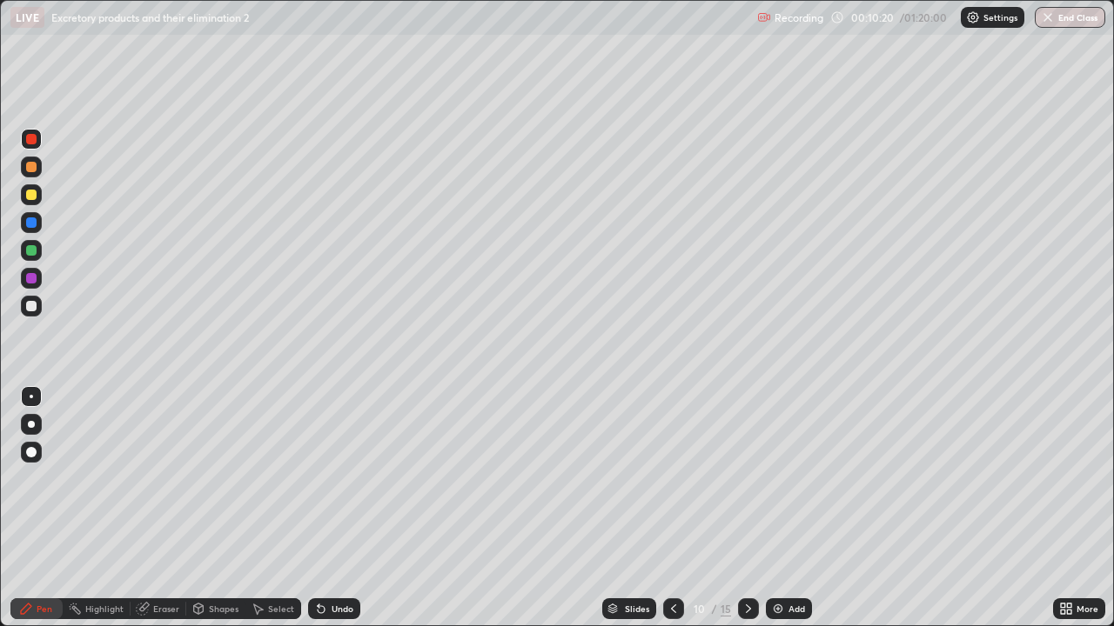
click at [32, 278] on div at bounding box center [31, 278] width 10 height 10
click at [35, 304] on div at bounding box center [31, 306] width 10 height 10
click at [31, 252] on div at bounding box center [31, 250] width 10 height 10
click at [32, 307] on div at bounding box center [31, 306] width 10 height 10
click at [748, 508] on icon at bounding box center [748, 609] width 5 height 9
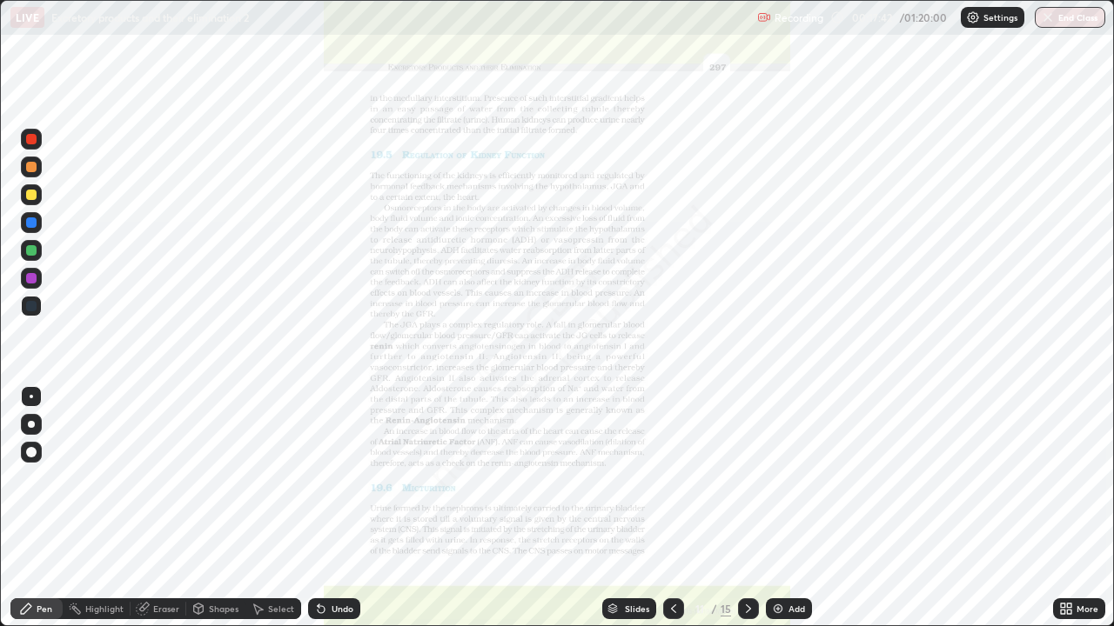
click at [30, 223] on div at bounding box center [31, 222] width 10 height 10
click at [672, 508] on icon at bounding box center [673, 609] width 14 height 14
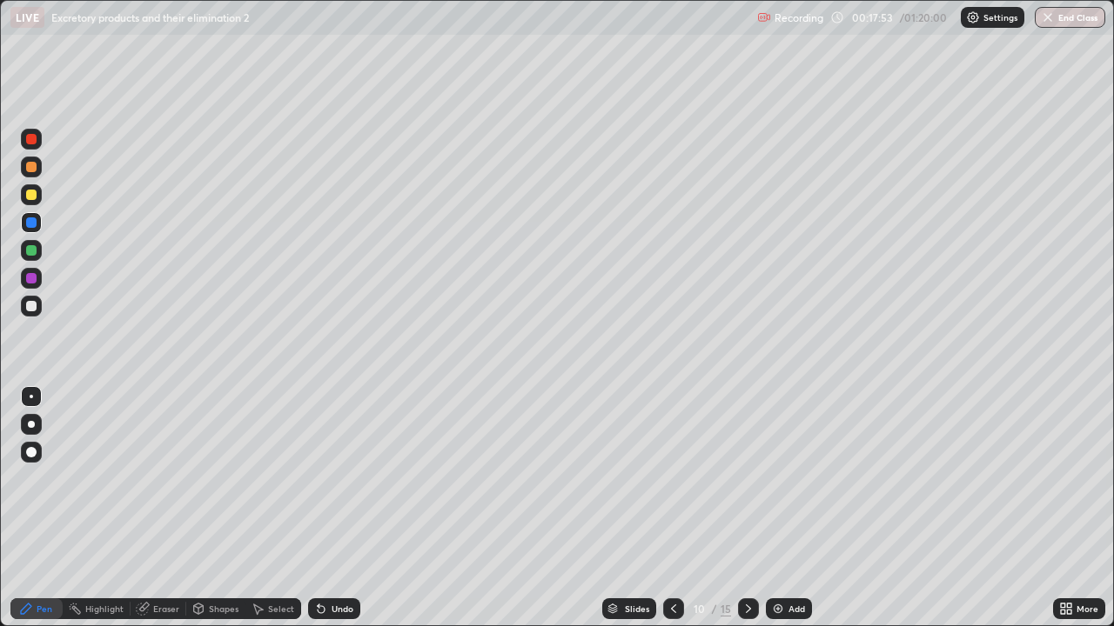
click at [793, 508] on div "Add" at bounding box center [796, 609] width 17 height 9
click at [33, 164] on div at bounding box center [31, 167] width 10 height 10
click at [27, 194] on div at bounding box center [31, 195] width 10 height 10
click at [32, 168] on div at bounding box center [31, 167] width 10 height 10
click at [30, 248] on div at bounding box center [31, 250] width 10 height 10
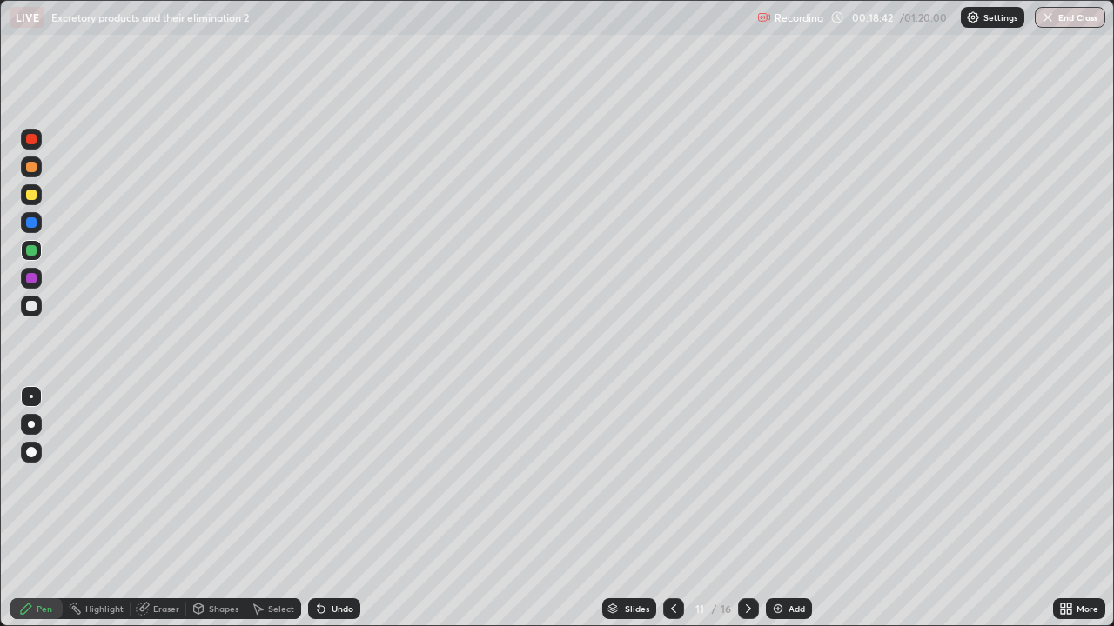
click at [30, 251] on div at bounding box center [31, 250] width 10 height 10
click at [30, 197] on div at bounding box center [31, 195] width 10 height 10
click at [34, 302] on div at bounding box center [31, 306] width 10 height 10
click at [30, 255] on div at bounding box center [31, 250] width 10 height 10
click at [32, 306] on div at bounding box center [31, 306] width 10 height 10
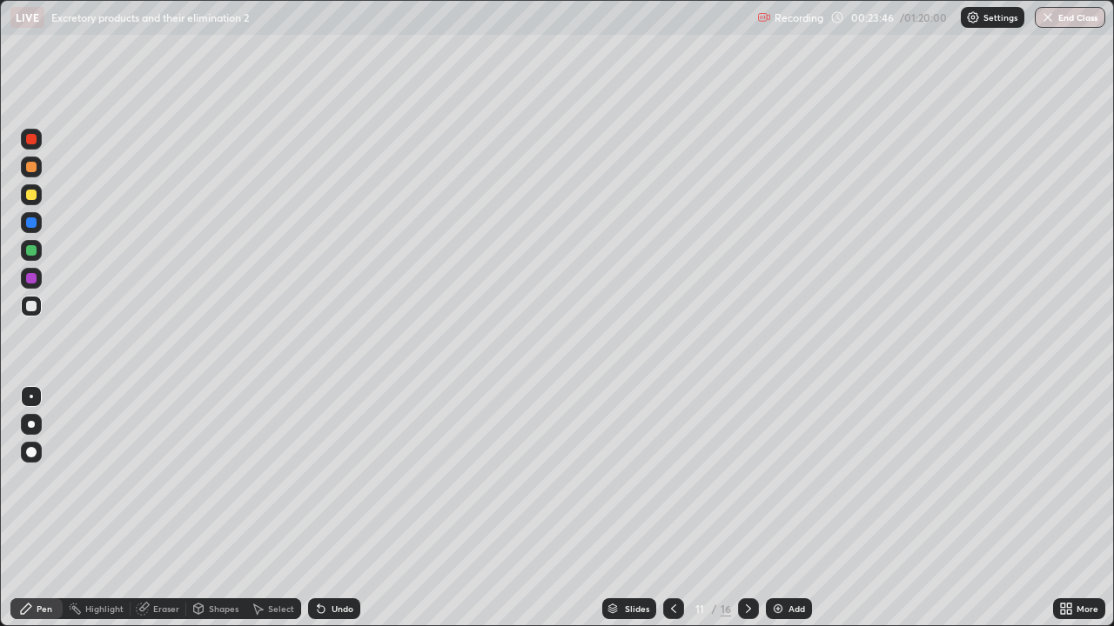
click at [30, 197] on div at bounding box center [31, 195] width 10 height 10
click at [793, 508] on div "Add" at bounding box center [789, 609] width 46 height 21
click at [30, 170] on div at bounding box center [31, 167] width 10 height 10
click at [28, 221] on div at bounding box center [31, 222] width 10 height 10
click at [36, 278] on div at bounding box center [31, 278] width 10 height 10
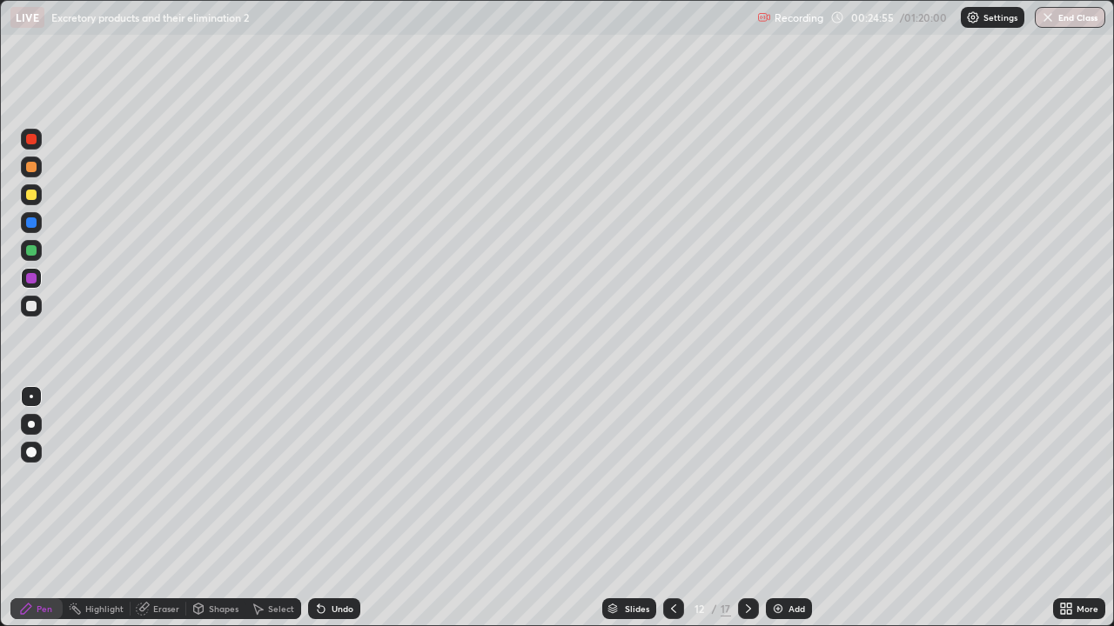
click at [31, 168] on div at bounding box center [31, 167] width 10 height 10
click at [33, 197] on div at bounding box center [31, 195] width 10 height 10
click at [30, 277] on div at bounding box center [31, 278] width 10 height 10
click at [30, 302] on div at bounding box center [31, 306] width 10 height 10
click at [30, 251] on div at bounding box center [31, 250] width 10 height 10
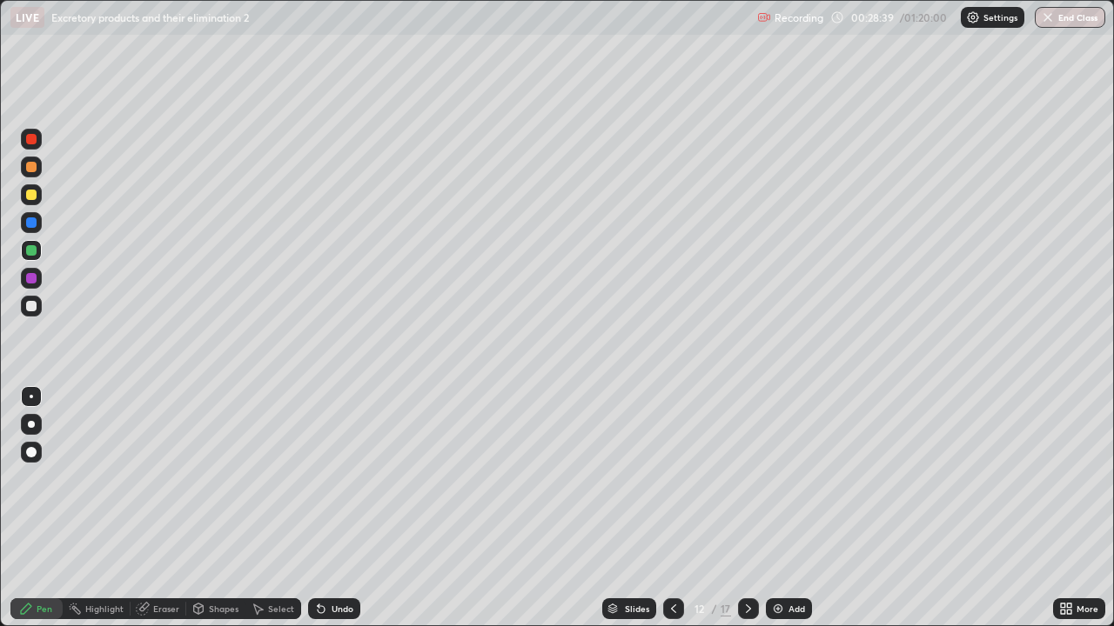
click at [27, 251] on div at bounding box center [31, 250] width 10 height 10
click at [32, 303] on div at bounding box center [31, 306] width 10 height 10
click at [32, 195] on div at bounding box center [31, 195] width 10 height 10
click at [35, 310] on div at bounding box center [31, 306] width 10 height 10
click at [32, 192] on div at bounding box center [31, 195] width 10 height 10
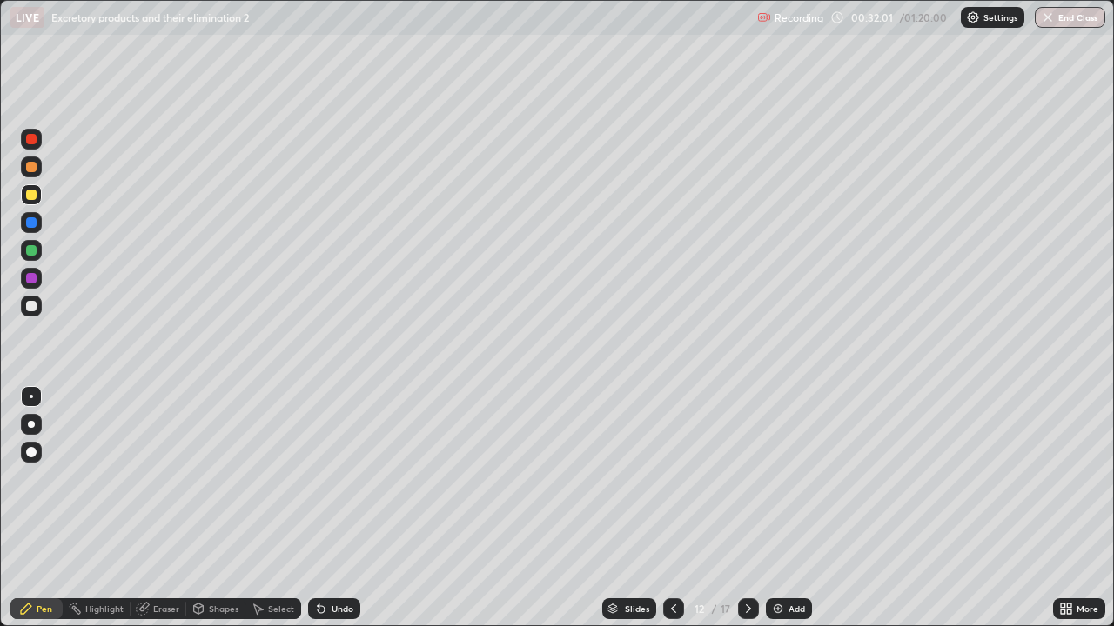
click at [171, 508] on div "Eraser" at bounding box center [166, 609] width 26 height 9
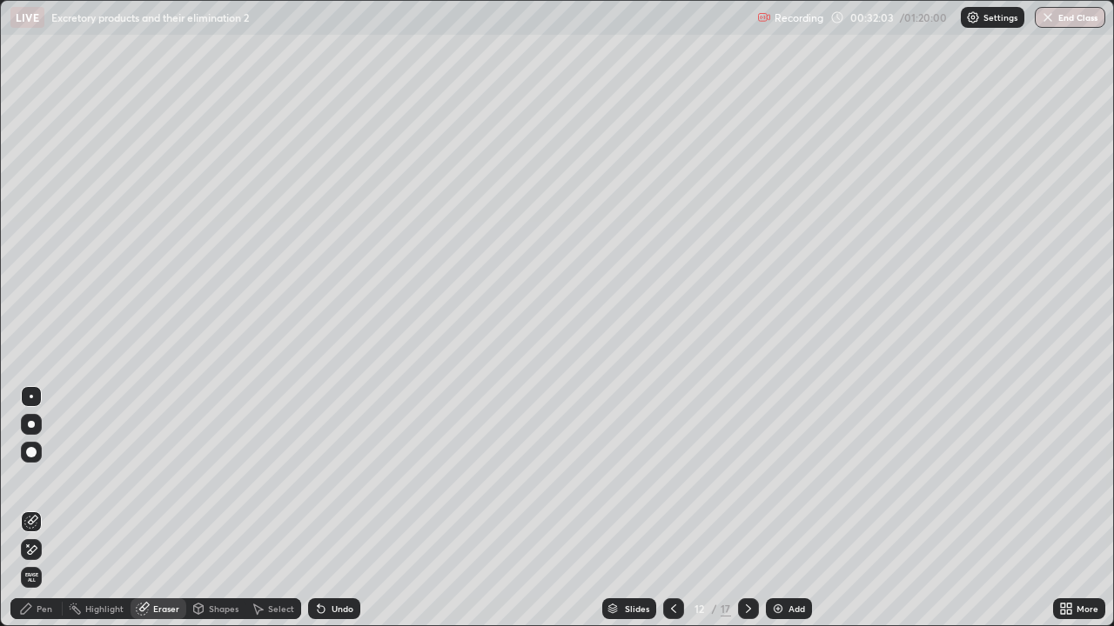
click at [47, 508] on div "Pen" at bounding box center [45, 609] width 16 height 9
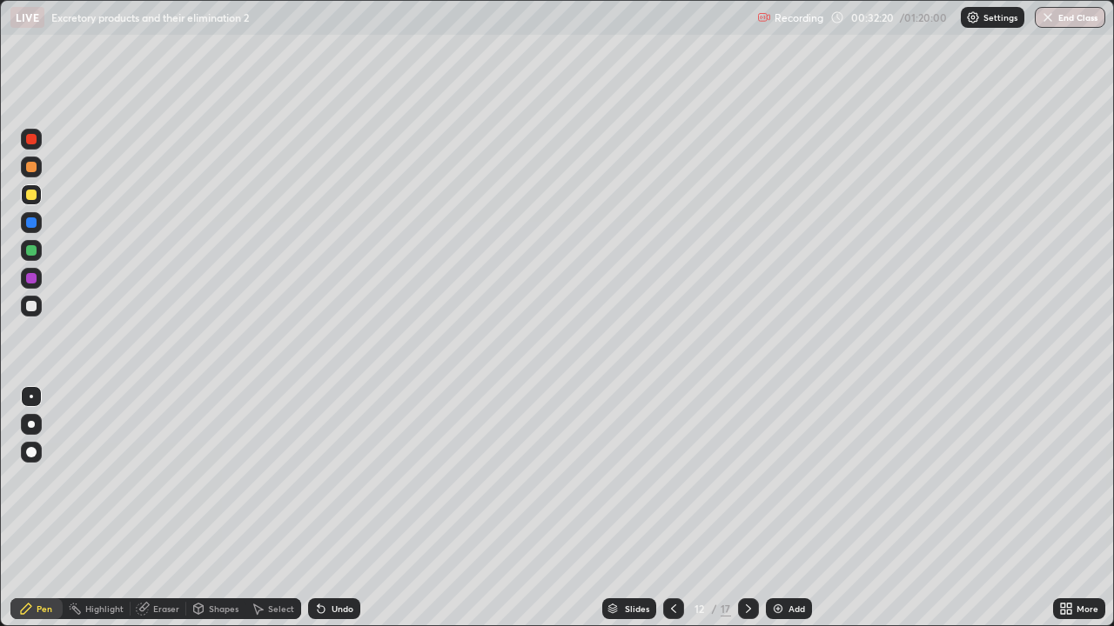
click at [34, 246] on div at bounding box center [31, 250] width 10 height 10
click at [30, 305] on div at bounding box center [31, 306] width 10 height 10
click at [29, 251] on div at bounding box center [31, 250] width 10 height 10
click at [217, 508] on div "Shapes" at bounding box center [224, 609] width 30 height 9
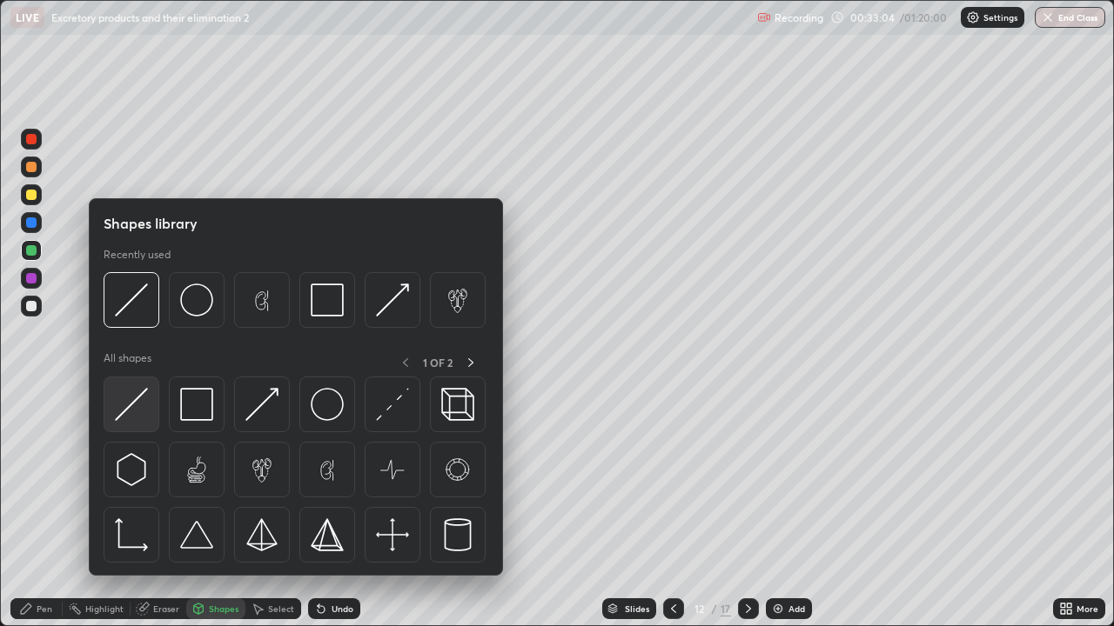
click at [145, 402] on img at bounding box center [131, 404] width 33 height 33
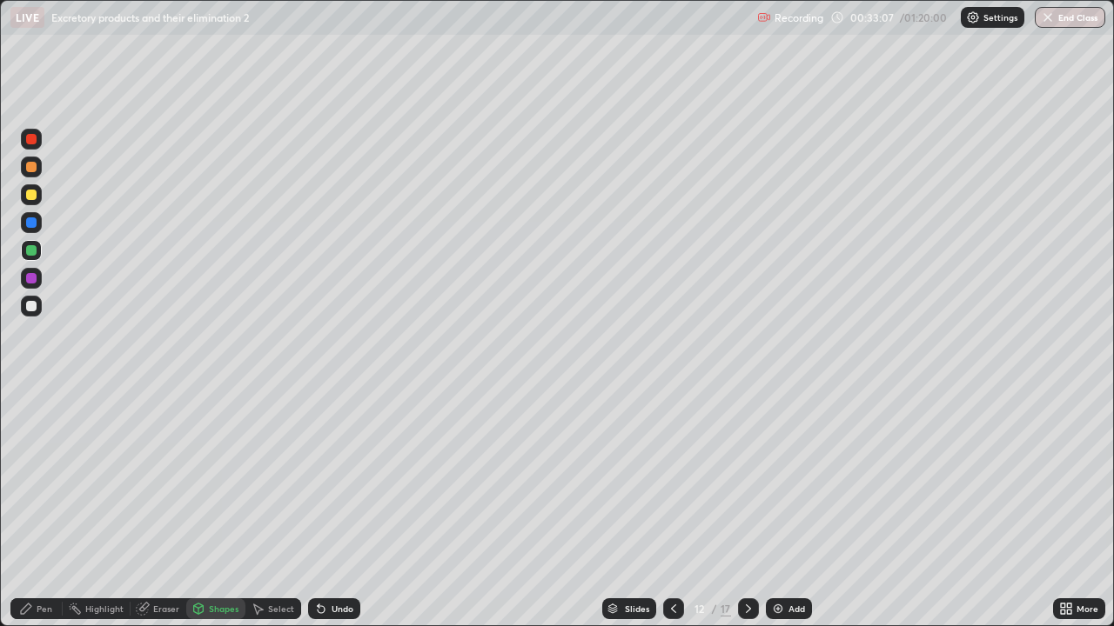
click at [156, 508] on div "Eraser" at bounding box center [166, 609] width 26 height 9
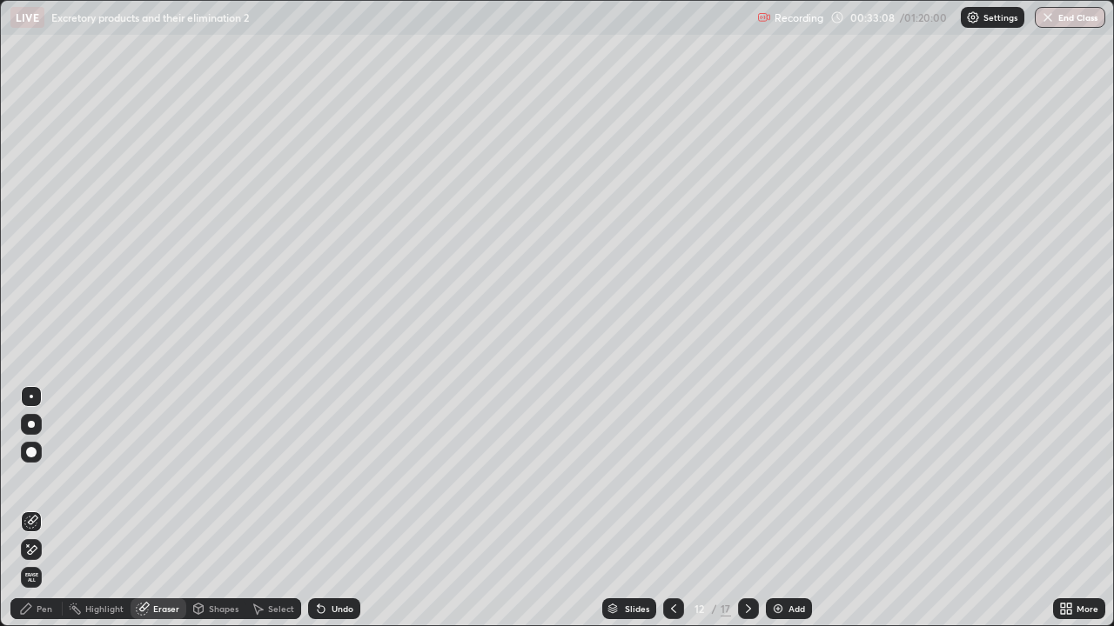
click at [44, 508] on div "Pen" at bounding box center [45, 609] width 16 height 9
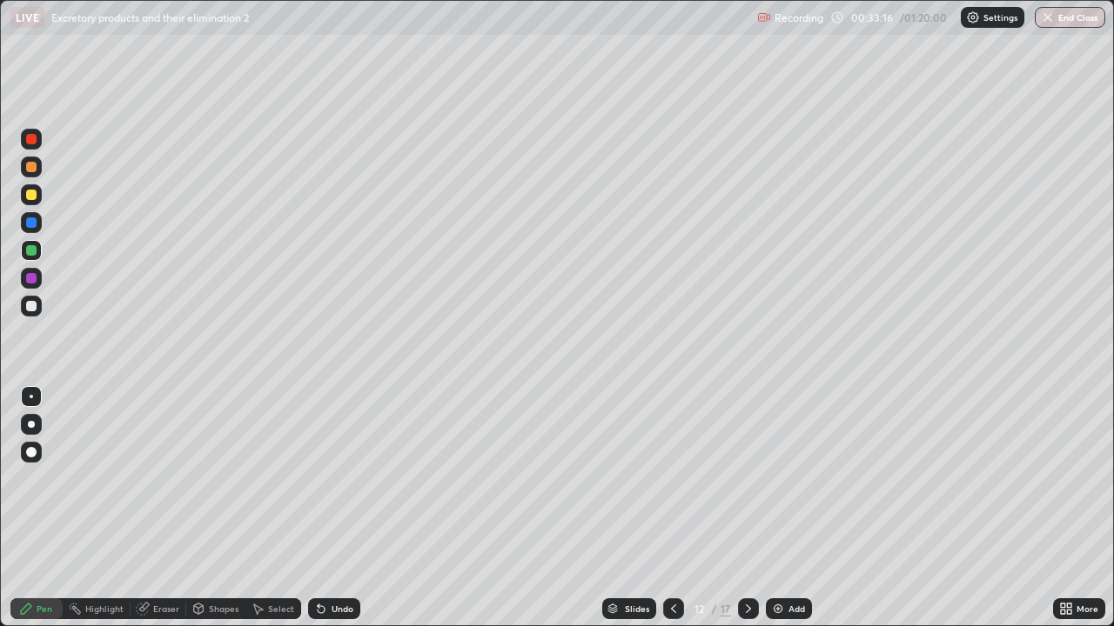
click at [30, 304] on div at bounding box center [31, 306] width 10 height 10
click at [31, 249] on div at bounding box center [31, 250] width 10 height 10
click at [34, 195] on div at bounding box center [31, 195] width 10 height 10
click at [32, 304] on div at bounding box center [31, 306] width 10 height 10
click at [29, 278] on div at bounding box center [31, 278] width 10 height 10
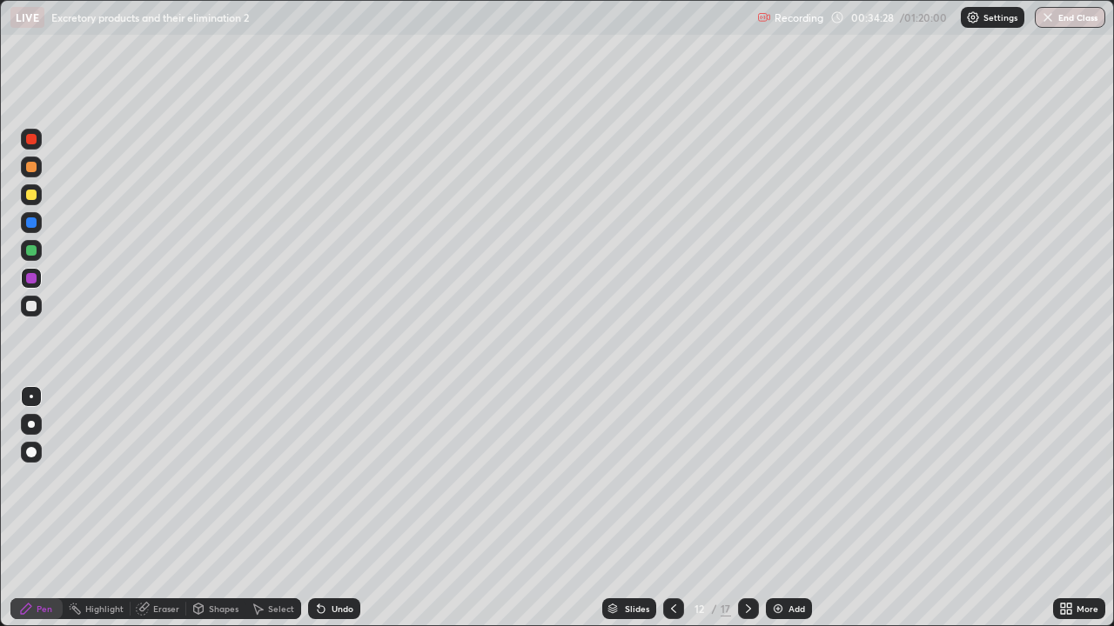
click at [32, 298] on div at bounding box center [31, 306] width 21 height 21
click at [30, 304] on div at bounding box center [31, 306] width 10 height 10
click at [33, 274] on div at bounding box center [31, 278] width 10 height 10
click at [34, 224] on div at bounding box center [31, 222] width 10 height 10
click at [36, 192] on div at bounding box center [31, 195] width 10 height 10
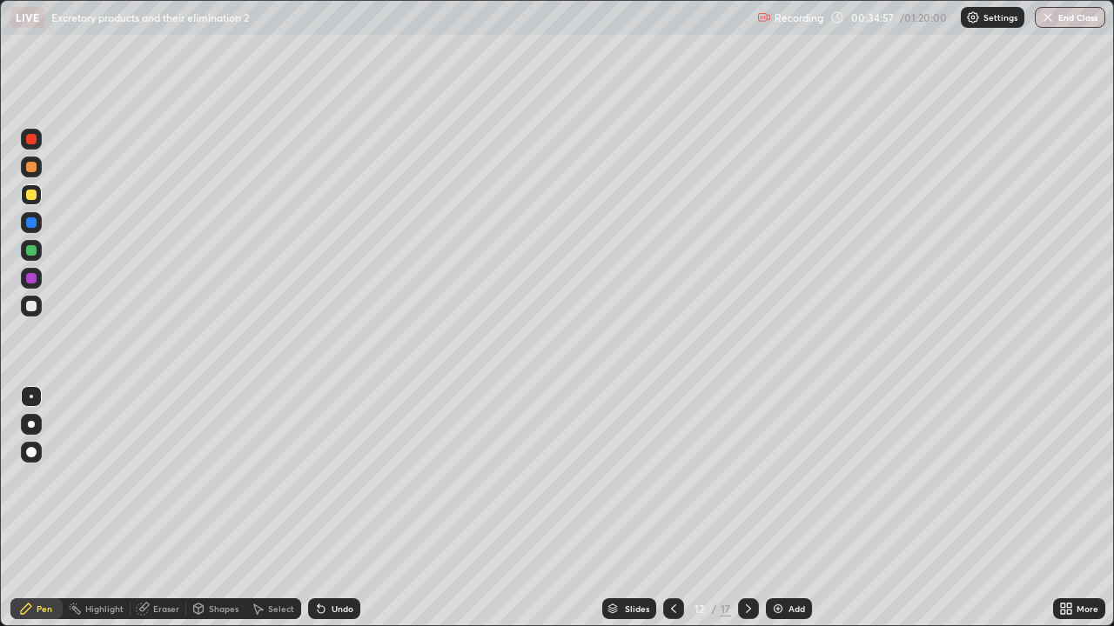
click at [33, 304] on div at bounding box center [31, 306] width 10 height 10
click at [793, 508] on div "Add" at bounding box center [796, 609] width 17 height 9
click at [33, 168] on div at bounding box center [31, 167] width 10 height 10
click at [31, 305] on div at bounding box center [31, 306] width 10 height 10
click at [30, 310] on div at bounding box center [31, 306] width 10 height 10
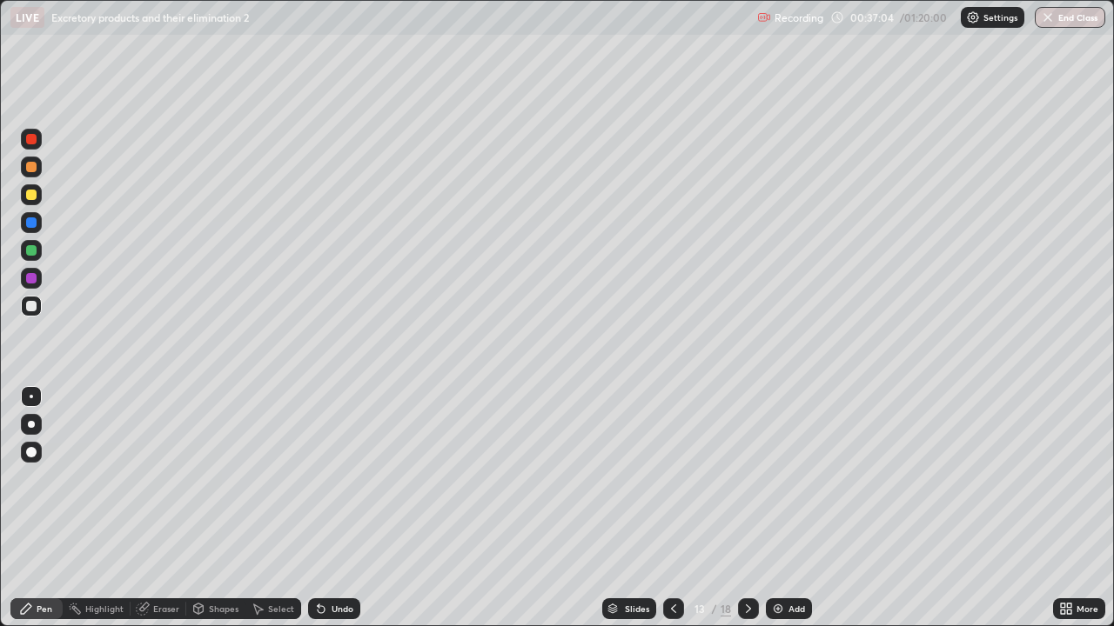
click at [31, 193] on div at bounding box center [31, 195] width 10 height 10
click at [33, 253] on div at bounding box center [31, 250] width 10 height 10
click at [25, 196] on div at bounding box center [31, 194] width 21 height 21
click at [30, 171] on div at bounding box center [31, 167] width 10 height 10
click at [30, 305] on div at bounding box center [31, 306] width 10 height 10
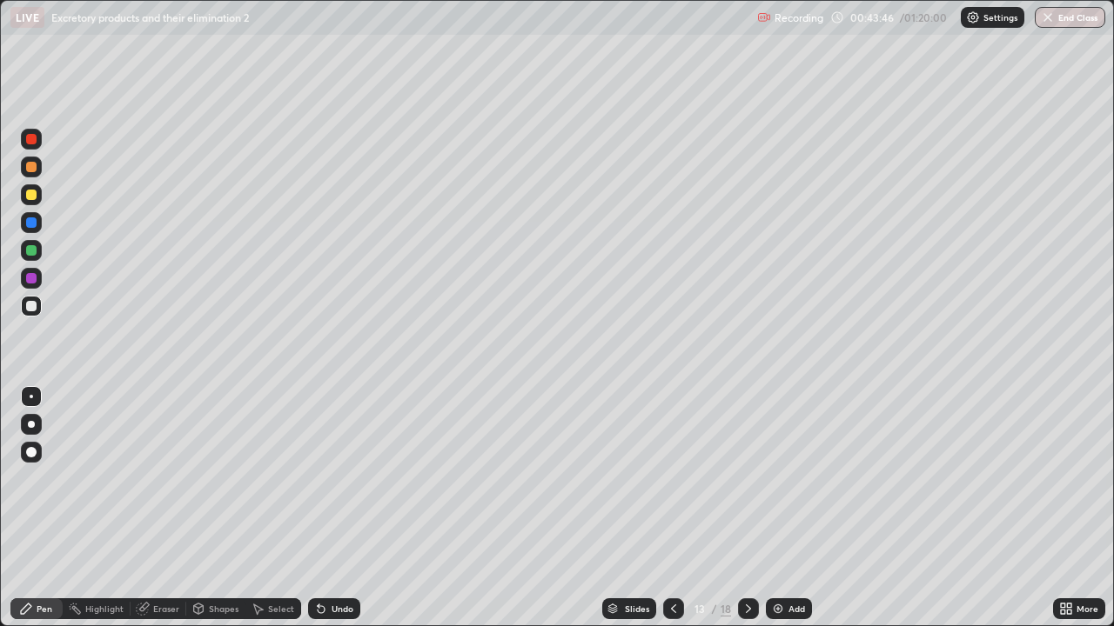
click at [34, 307] on div at bounding box center [31, 306] width 10 height 10
click at [30, 252] on div at bounding box center [31, 250] width 10 height 10
click at [793, 508] on div "Add" at bounding box center [796, 609] width 17 height 9
click at [49, 508] on div "Pen" at bounding box center [36, 609] width 52 height 21
click at [31, 168] on div at bounding box center [31, 167] width 10 height 10
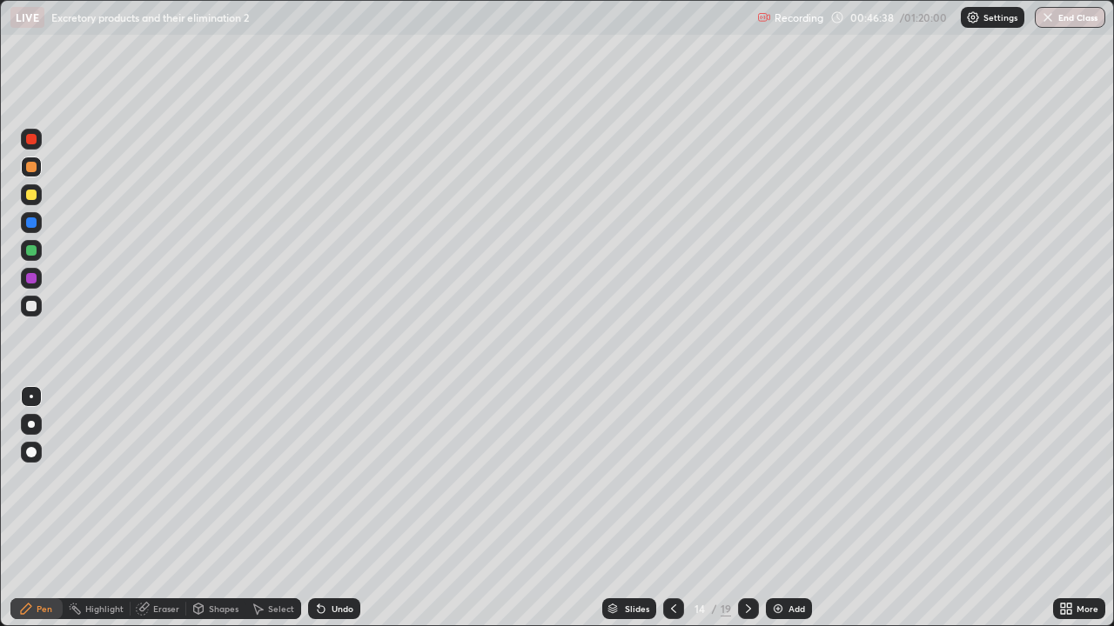
click at [30, 253] on div at bounding box center [31, 250] width 10 height 10
click at [31, 306] on div at bounding box center [31, 306] width 10 height 10
click at [32, 168] on div at bounding box center [31, 167] width 10 height 10
click at [45, 508] on div "Pen" at bounding box center [45, 609] width 16 height 9
click at [31, 193] on div at bounding box center [31, 195] width 10 height 10
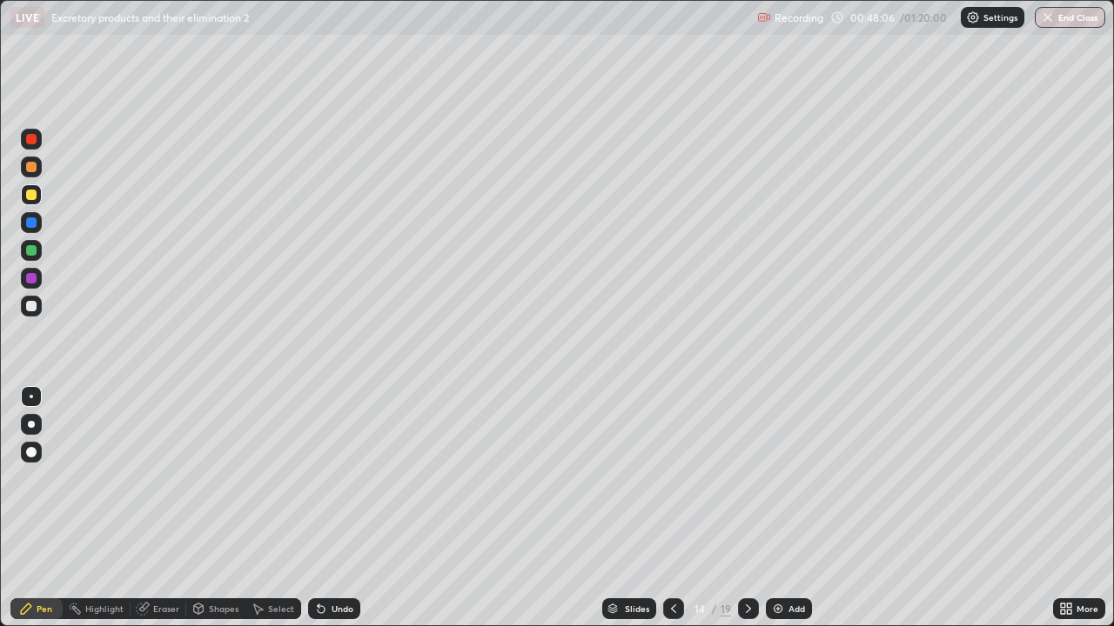
click at [30, 168] on div at bounding box center [31, 167] width 10 height 10
click at [31, 306] on div at bounding box center [31, 306] width 10 height 10
click at [27, 191] on div at bounding box center [31, 195] width 10 height 10
click at [35, 307] on div at bounding box center [31, 306] width 10 height 10
click at [793, 508] on div "Add" at bounding box center [796, 609] width 17 height 9
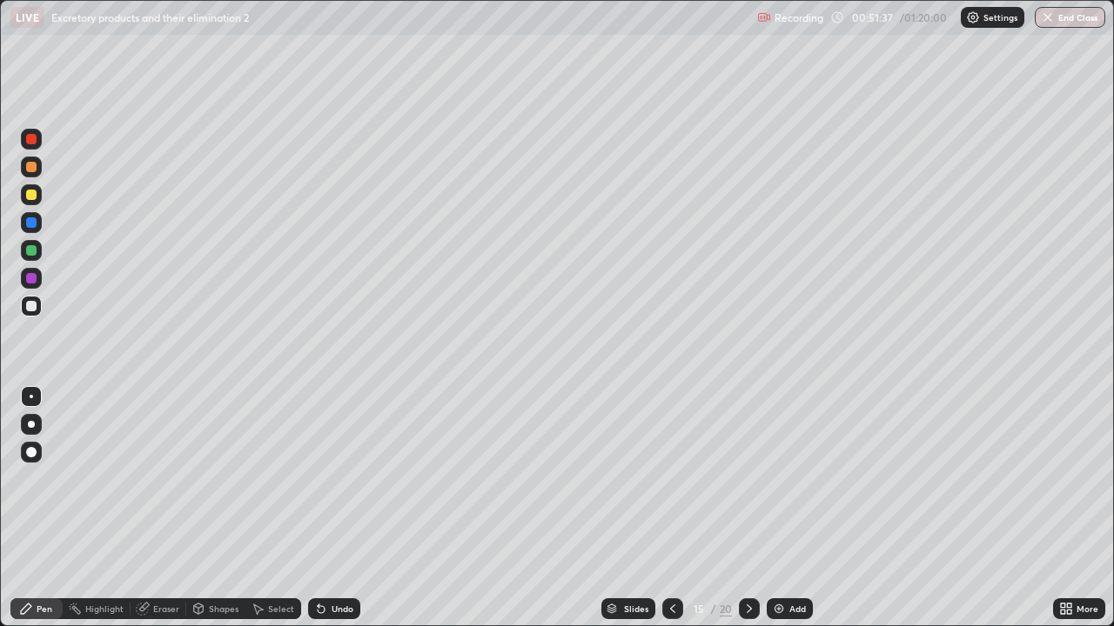
click at [43, 508] on div "Pen" at bounding box center [45, 609] width 16 height 9
click at [28, 170] on div at bounding box center [31, 167] width 10 height 10
click at [28, 251] on div at bounding box center [31, 250] width 10 height 10
click at [32, 309] on div at bounding box center [31, 306] width 10 height 10
click at [35, 302] on div at bounding box center [31, 306] width 10 height 10
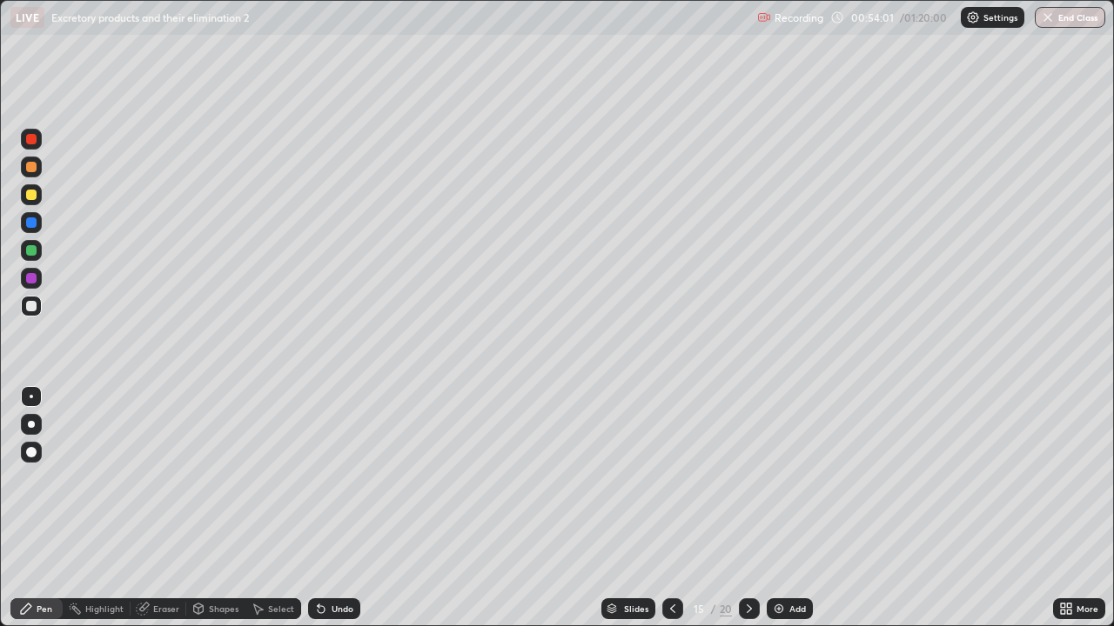
click at [671, 508] on icon at bounding box center [673, 609] width 14 height 14
click at [667, 508] on div at bounding box center [672, 609] width 21 height 21
click at [747, 508] on icon at bounding box center [749, 609] width 14 height 14
click at [745, 508] on icon at bounding box center [749, 609] width 14 height 14
click at [747, 508] on icon at bounding box center [749, 609] width 14 height 14
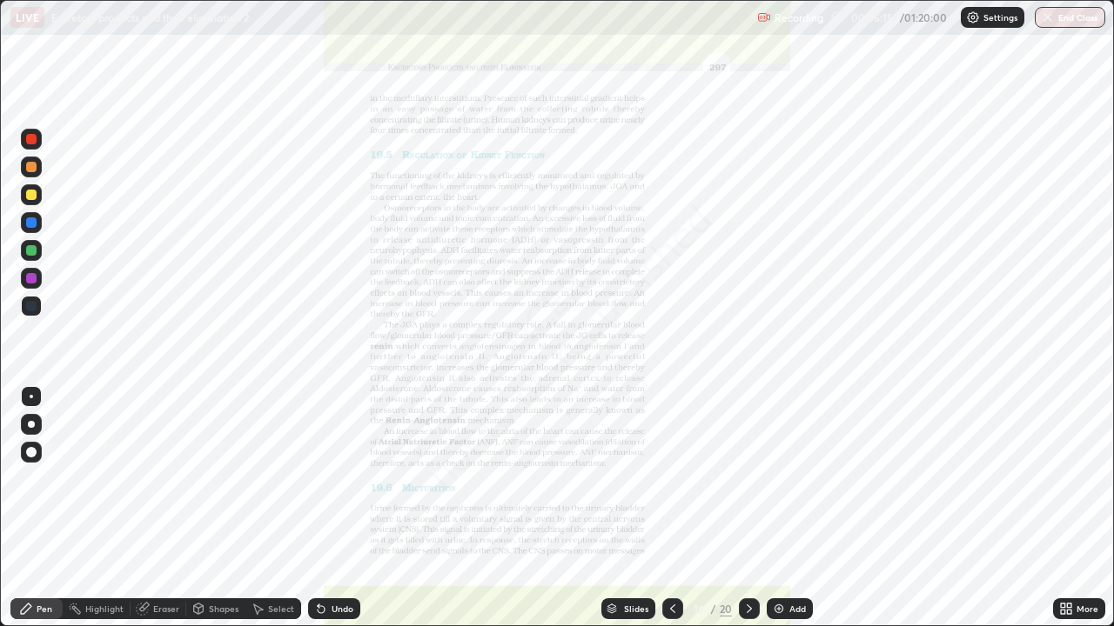
click at [672, 508] on icon at bounding box center [673, 609] width 14 height 14
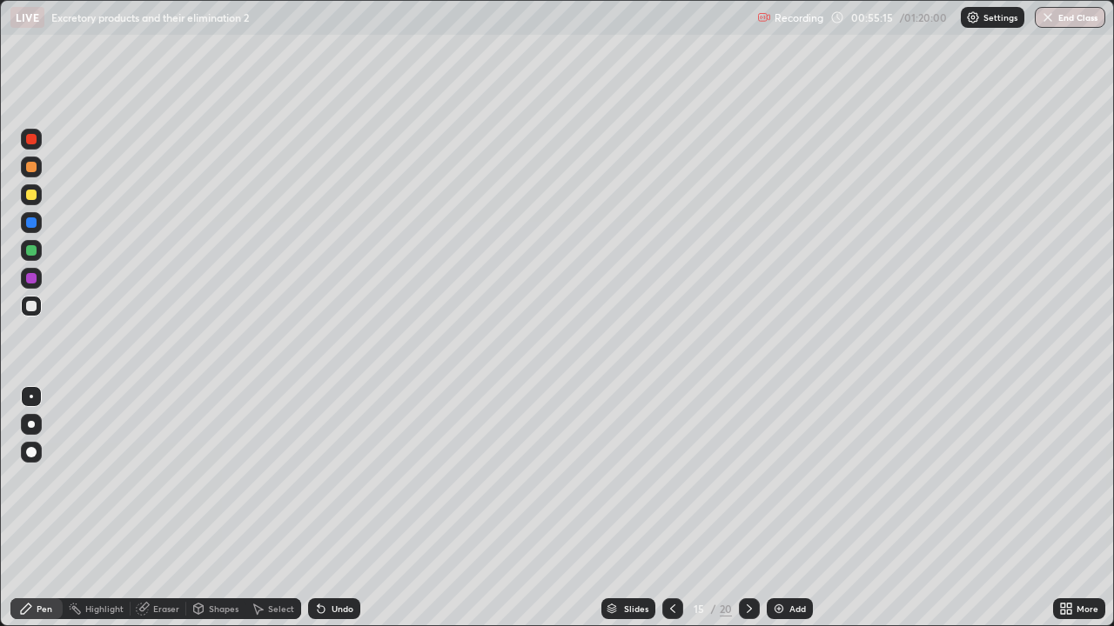
click at [789, 508] on div "Add" at bounding box center [797, 609] width 17 height 9
click at [44, 508] on div "Pen" at bounding box center [45, 609] width 16 height 9
click at [34, 171] on div at bounding box center [31, 167] width 10 height 10
click at [33, 197] on div at bounding box center [31, 195] width 10 height 10
click at [34, 305] on div at bounding box center [31, 306] width 10 height 10
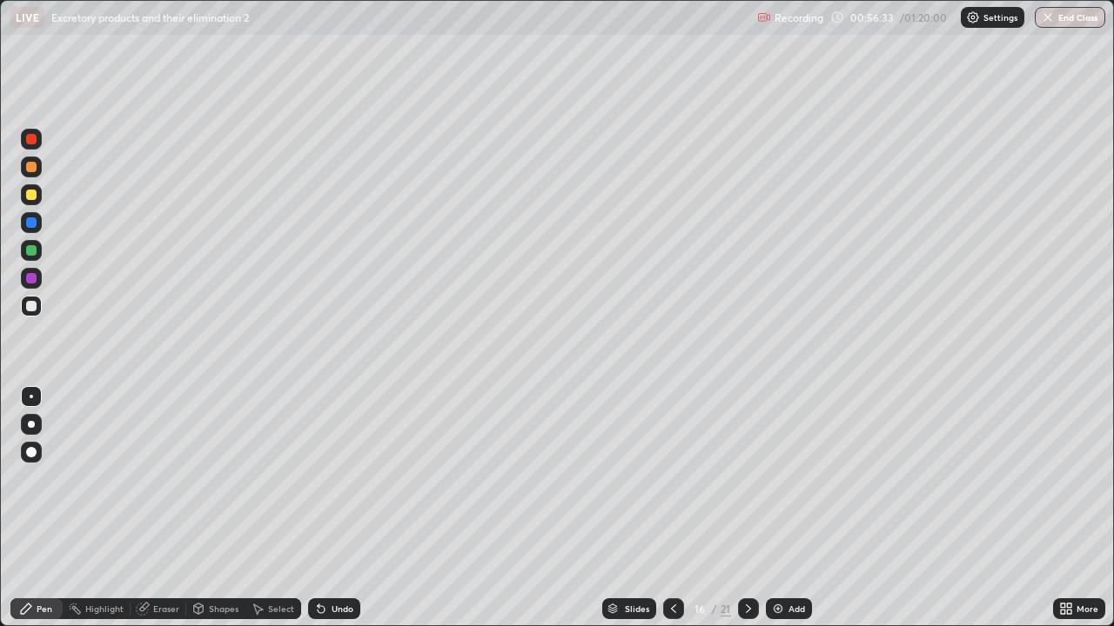
click at [674, 508] on icon at bounding box center [673, 609] width 14 height 14
click at [793, 508] on div "Add" at bounding box center [796, 609] width 17 height 9
click at [30, 144] on div at bounding box center [31, 139] width 10 height 10
click at [170, 508] on div "Eraser" at bounding box center [166, 609] width 26 height 9
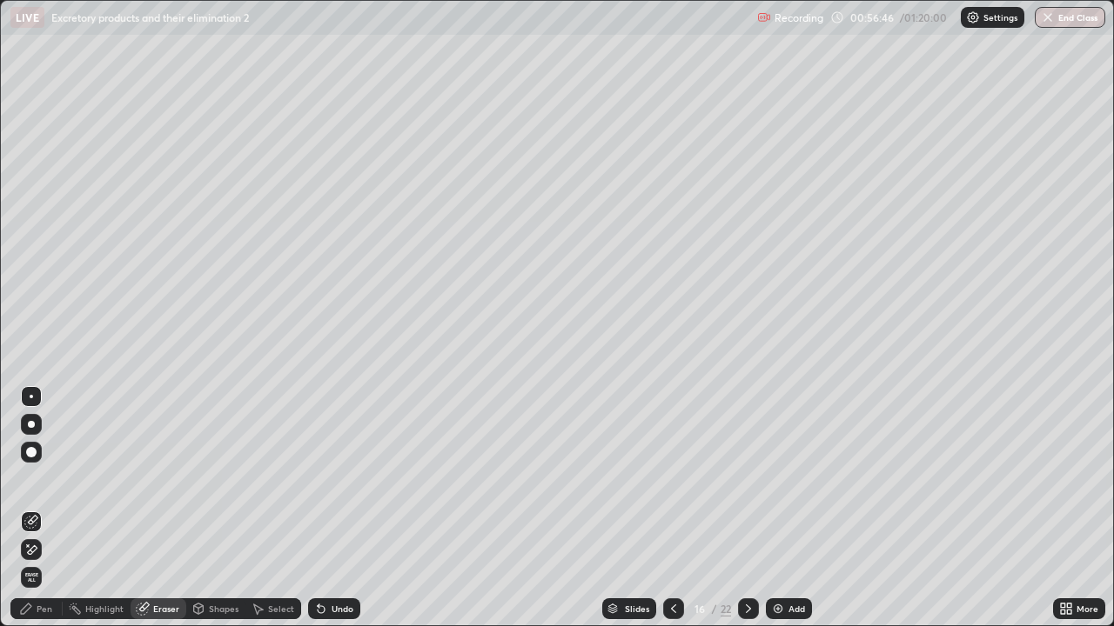
click at [27, 508] on span "Erase all" at bounding box center [31, 577] width 19 height 10
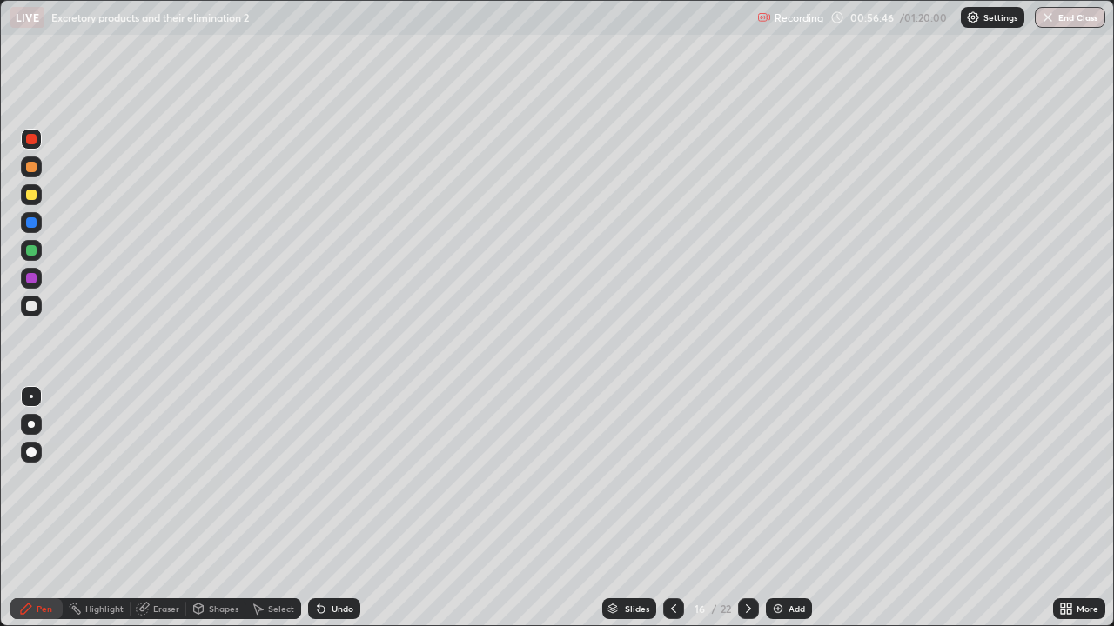
click at [39, 508] on div "Pen" at bounding box center [45, 609] width 16 height 9
click at [28, 277] on div at bounding box center [31, 278] width 10 height 10
click at [27, 140] on div at bounding box center [31, 139] width 10 height 10
click at [33, 194] on div at bounding box center [31, 195] width 10 height 10
click at [36, 308] on div at bounding box center [31, 306] width 10 height 10
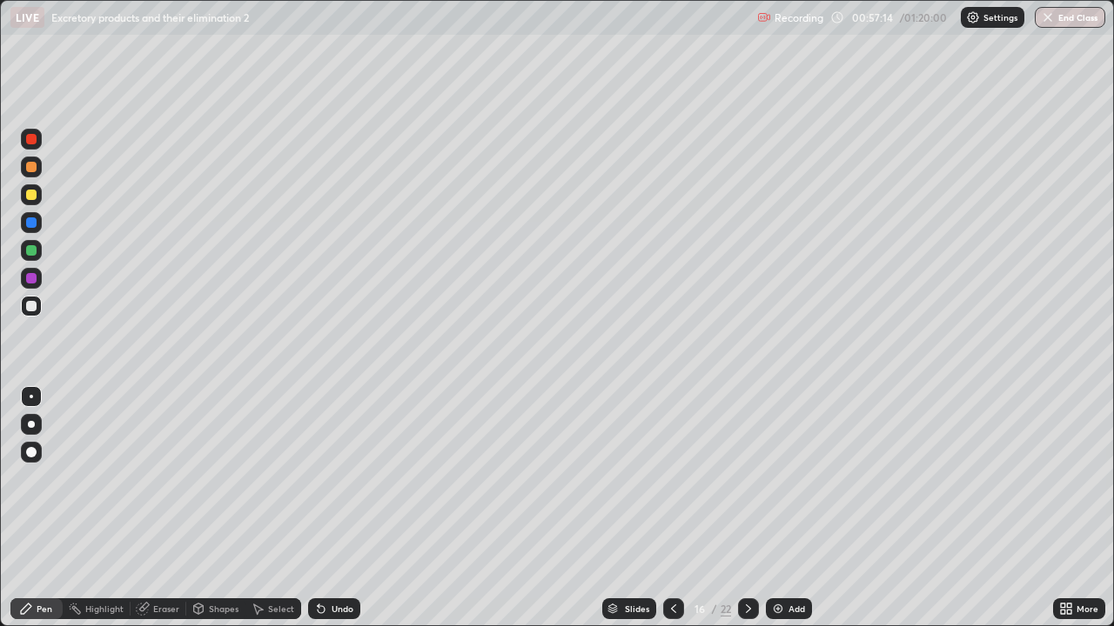
click at [33, 278] on div at bounding box center [31, 278] width 10 height 10
click at [30, 272] on div at bounding box center [31, 278] width 21 height 21
click at [33, 197] on div at bounding box center [31, 195] width 10 height 10
click at [30, 168] on div at bounding box center [31, 167] width 10 height 10
click at [31, 167] on div at bounding box center [31, 167] width 10 height 10
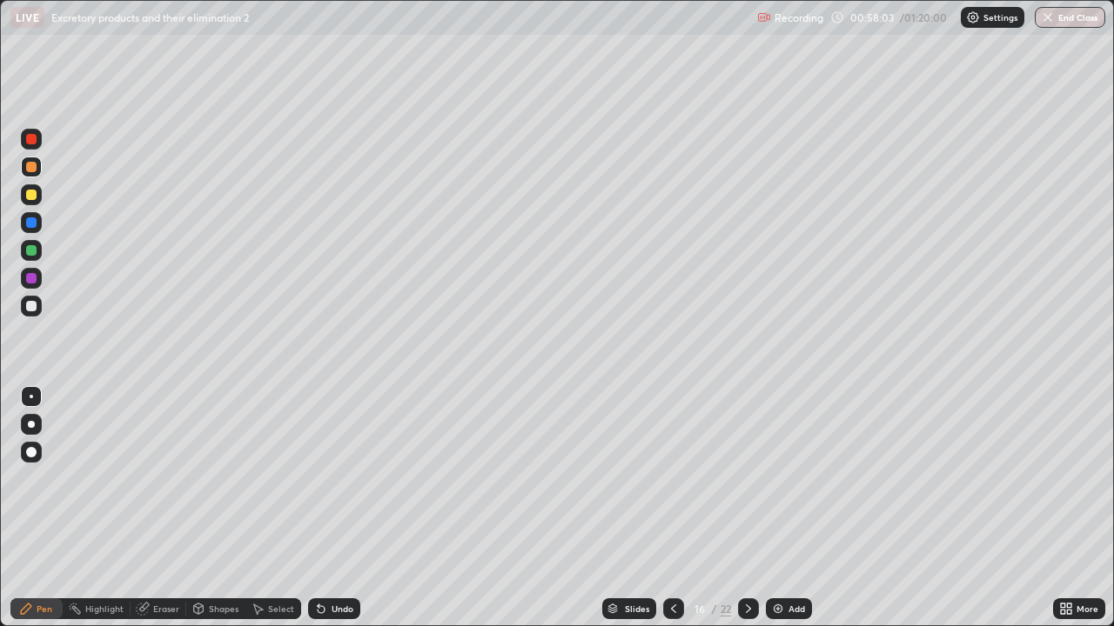
click at [32, 251] on div at bounding box center [31, 250] width 10 height 10
click at [32, 224] on div at bounding box center [31, 222] width 10 height 10
click at [30, 197] on div at bounding box center [31, 195] width 10 height 10
click at [29, 277] on div at bounding box center [31, 278] width 10 height 10
click at [31, 168] on div at bounding box center [31, 167] width 10 height 10
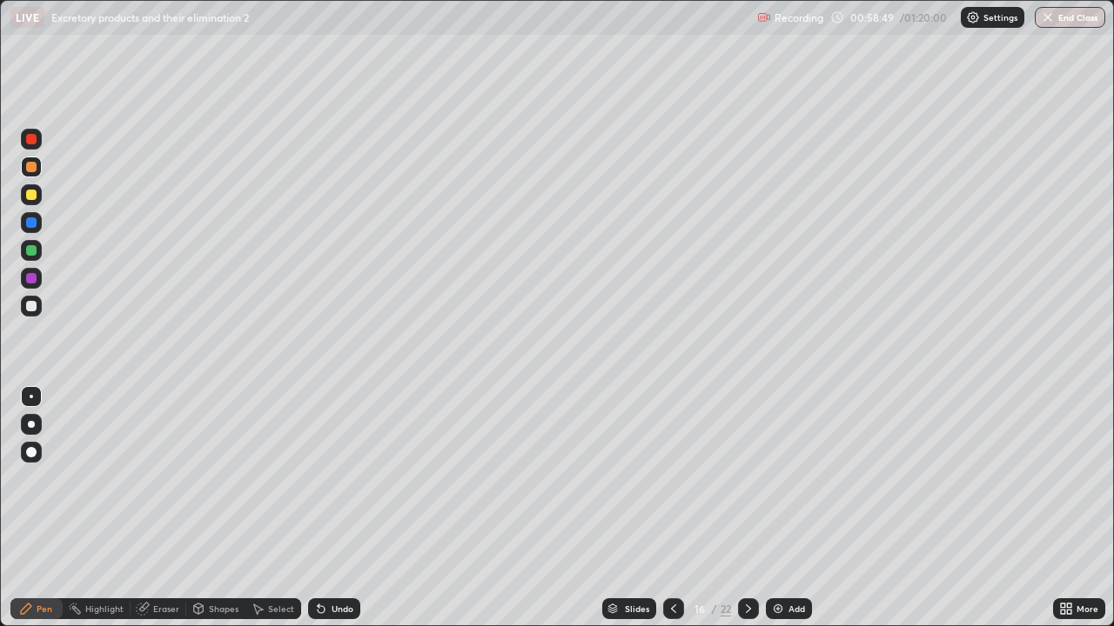
click at [29, 278] on div at bounding box center [31, 278] width 10 height 10
click at [33, 306] on div at bounding box center [31, 306] width 10 height 10
click at [30, 197] on div at bounding box center [31, 195] width 10 height 10
click at [31, 196] on div at bounding box center [31, 195] width 10 height 10
click at [34, 283] on div at bounding box center [31, 278] width 10 height 10
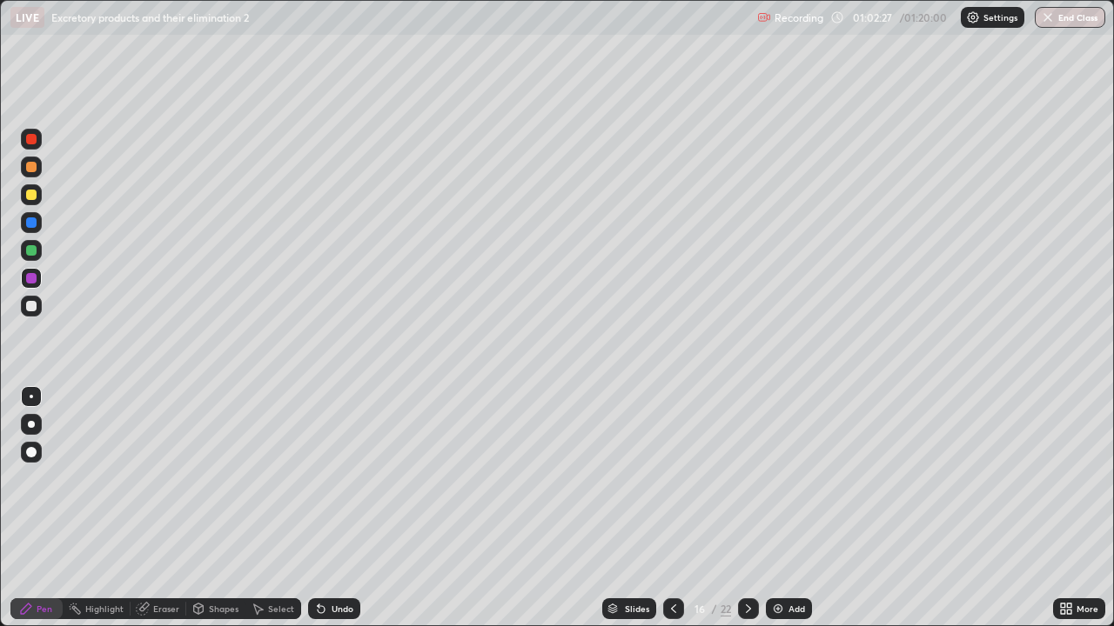
click at [31, 197] on div at bounding box center [31, 195] width 10 height 10
click at [32, 305] on div at bounding box center [31, 306] width 10 height 10
click at [746, 508] on icon at bounding box center [748, 609] width 14 height 14
click at [26, 248] on div at bounding box center [31, 250] width 10 height 10
click at [28, 170] on div at bounding box center [31, 167] width 10 height 10
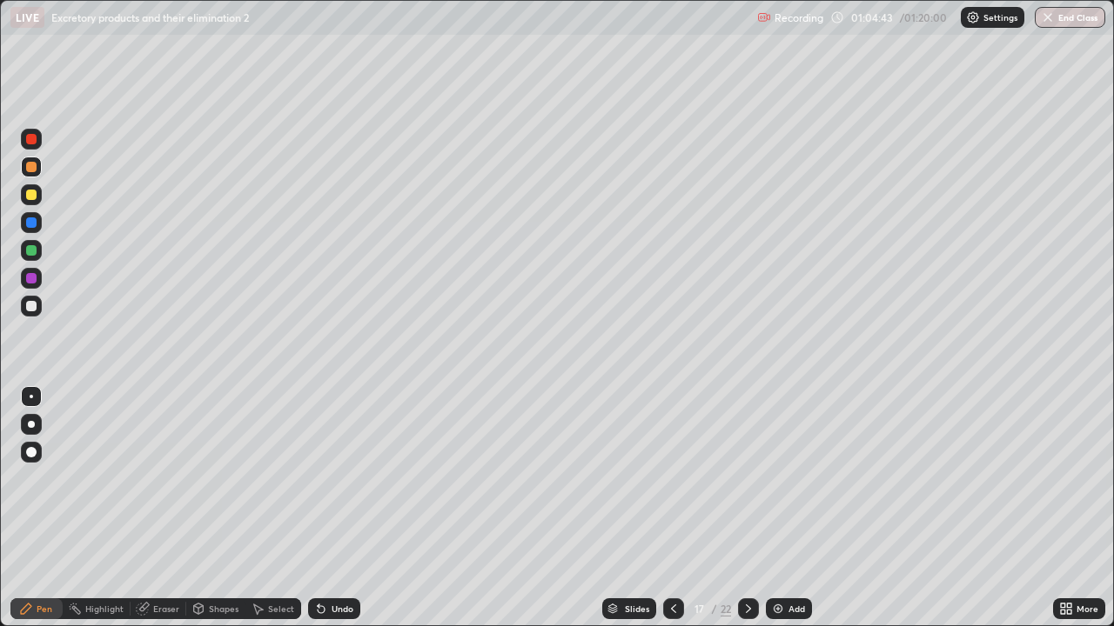
click at [212, 508] on div "Shapes" at bounding box center [224, 609] width 30 height 9
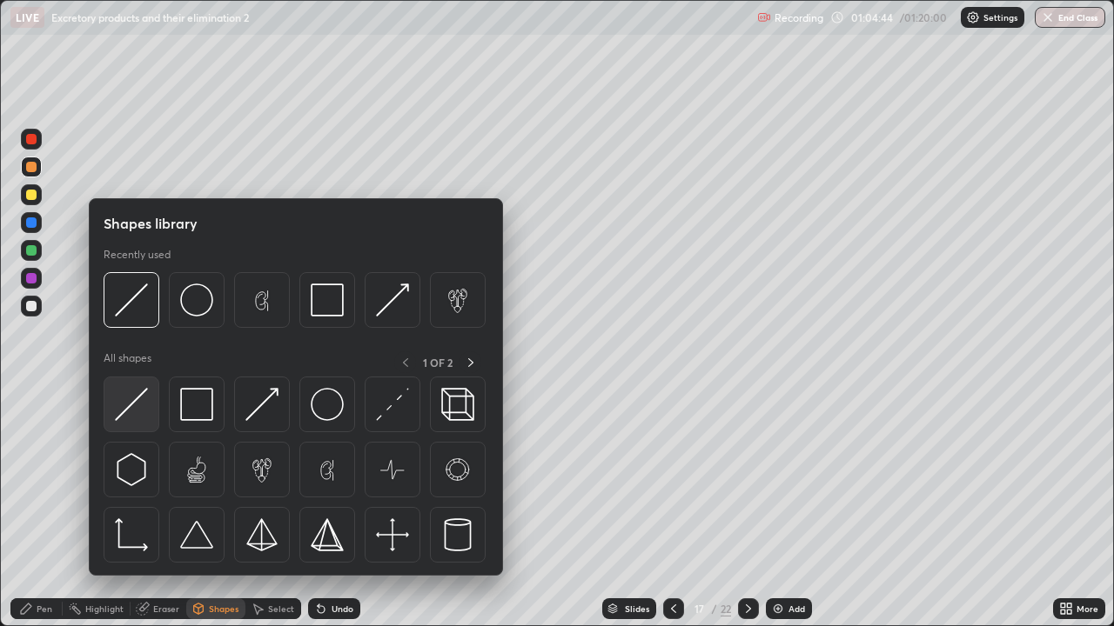
click at [134, 406] on img at bounding box center [131, 404] width 33 height 33
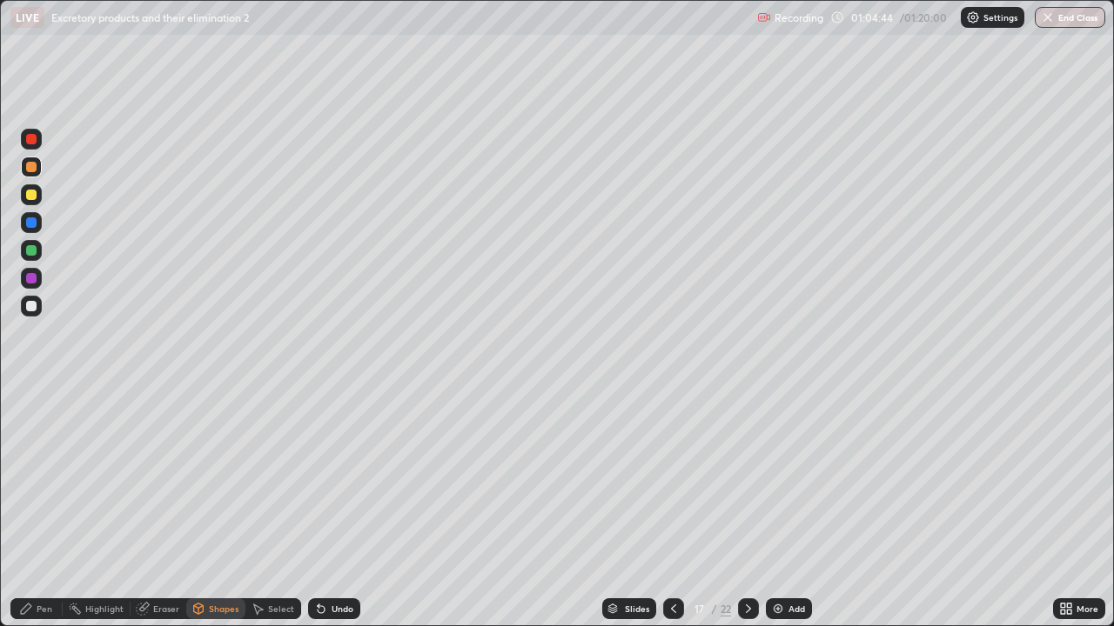
click at [32, 138] on div at bounding box center [31, 139] width 10 height 10
click at [157, 508] on div "Eraser" at bounding box center [166, 609] width 26 height 9
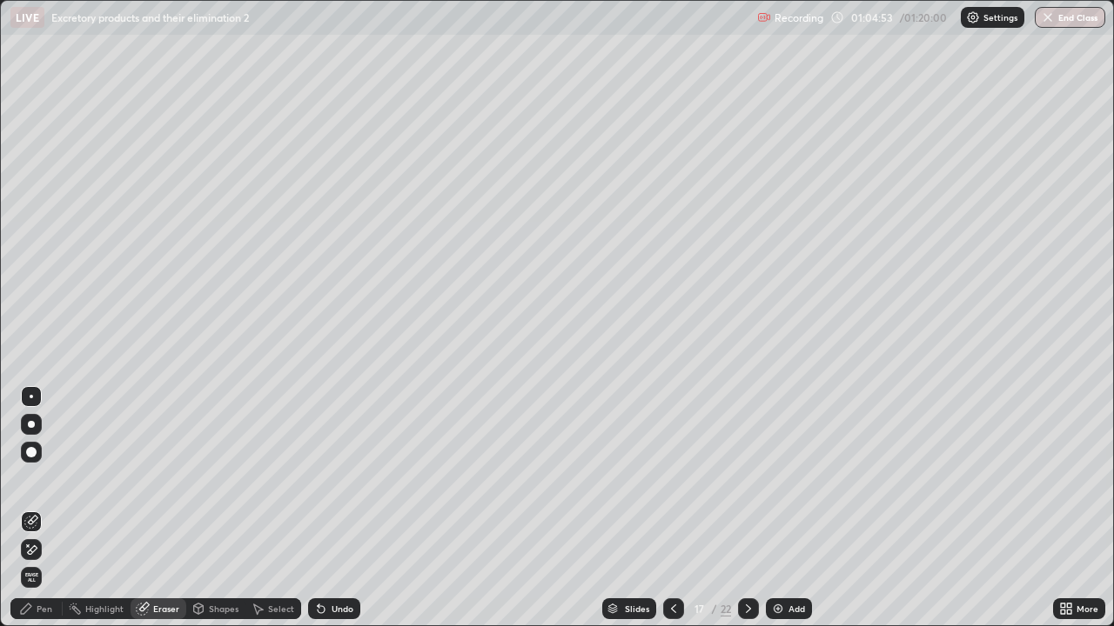
click at [45, 508] on div "Pen" at bounding box center [45, 609] width 16 height 9
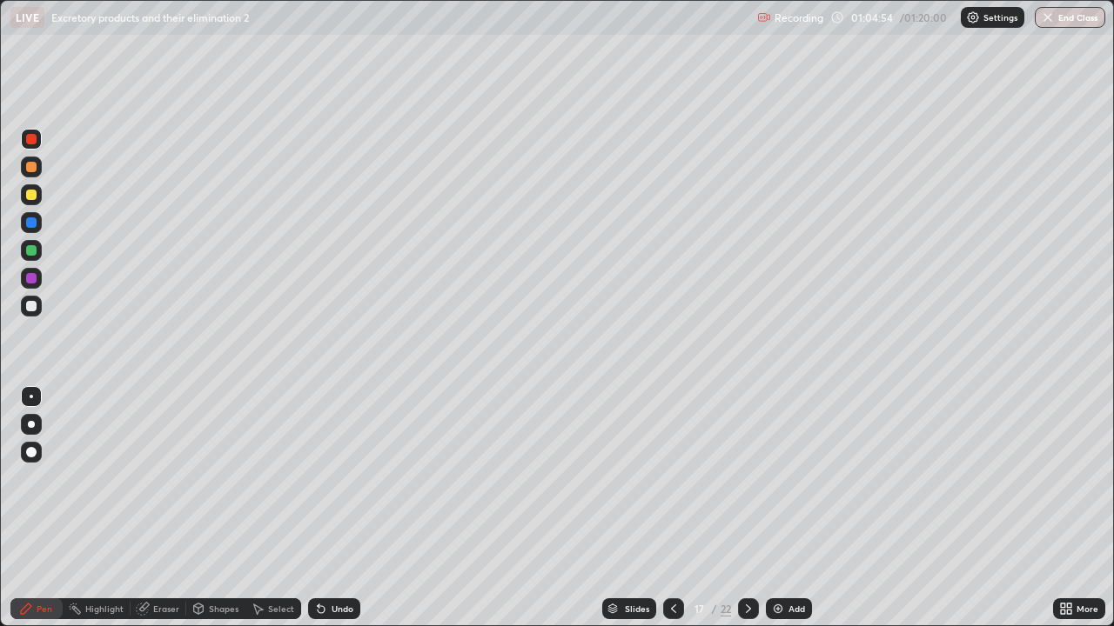
click at [27, 278] on div at bounding box center [31, 278] width 10 height 10
click at [32, 197] on div at bounding box center [31, 195] width 10 height 10
click at [31, 283] on div at bounding box center [31, 278] width 10 height 10
click at [33, 305] on div at bounding box center [31, 306] width 10 height 10
click at [31, 196] on div at bounding box center [31, 195] width 10 height 10
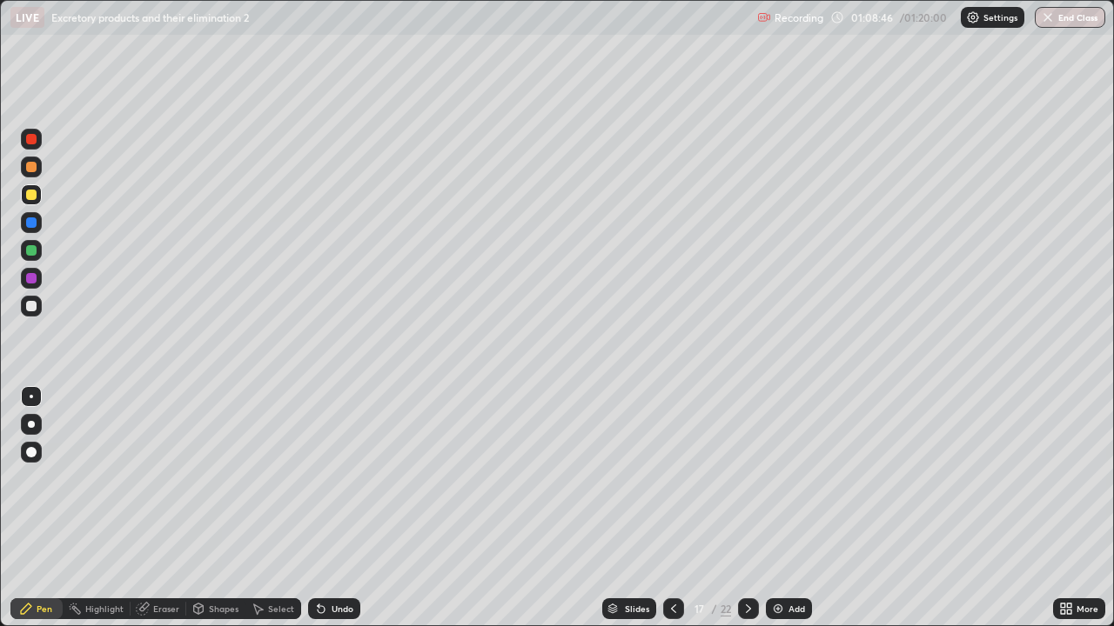
click at [162, 508] on div "Eraser" at bounding box center [166, 609] width 26 height 9
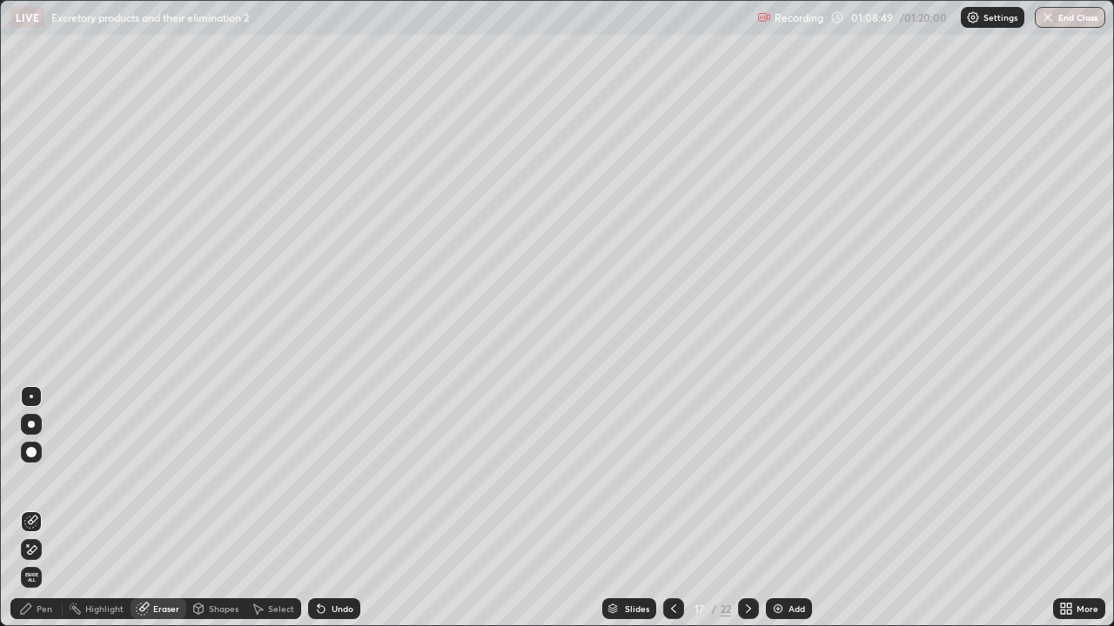
click at [50, 508] on div "Pen" at bounding box center [45, 609] width 16 height 9
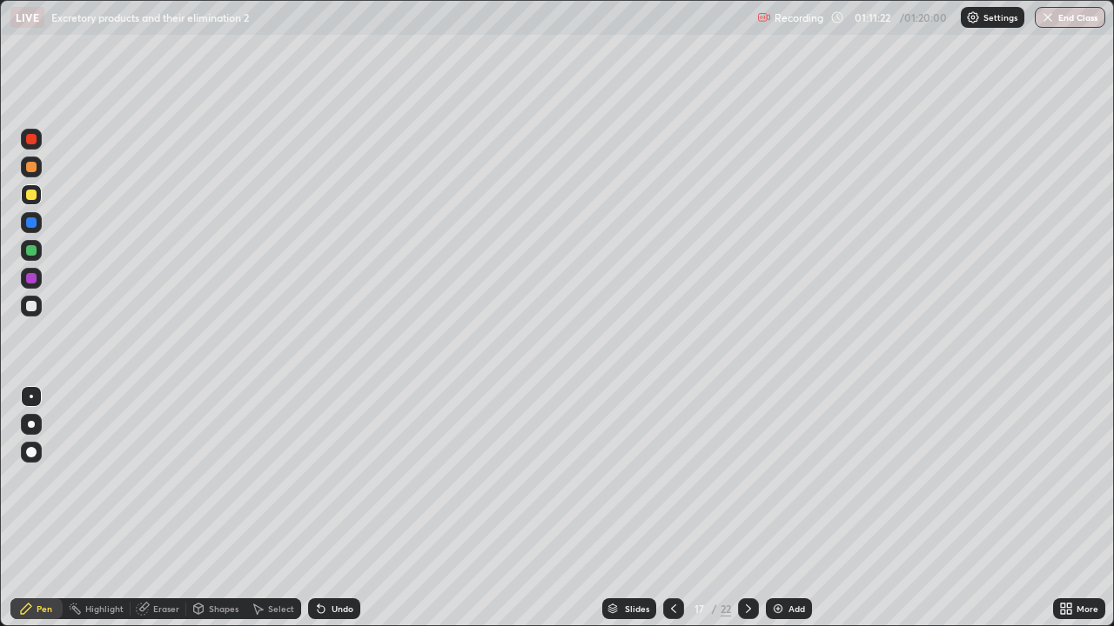
click at [31, 303] on div at bounding box center [31, 306] width 10 height 10
click at [789, 508] on div "Add" at bounding box center [796, 609] width 17 height 9
click at [43, 508] on div "Pen" at bounding box center [45, 609] width 16 height 9
click at [31, 171] on div at bounding box center [31, 167] width 10 height 10
click at [668, 508] on icon at bounding box center [673, 609] width 14 height 14
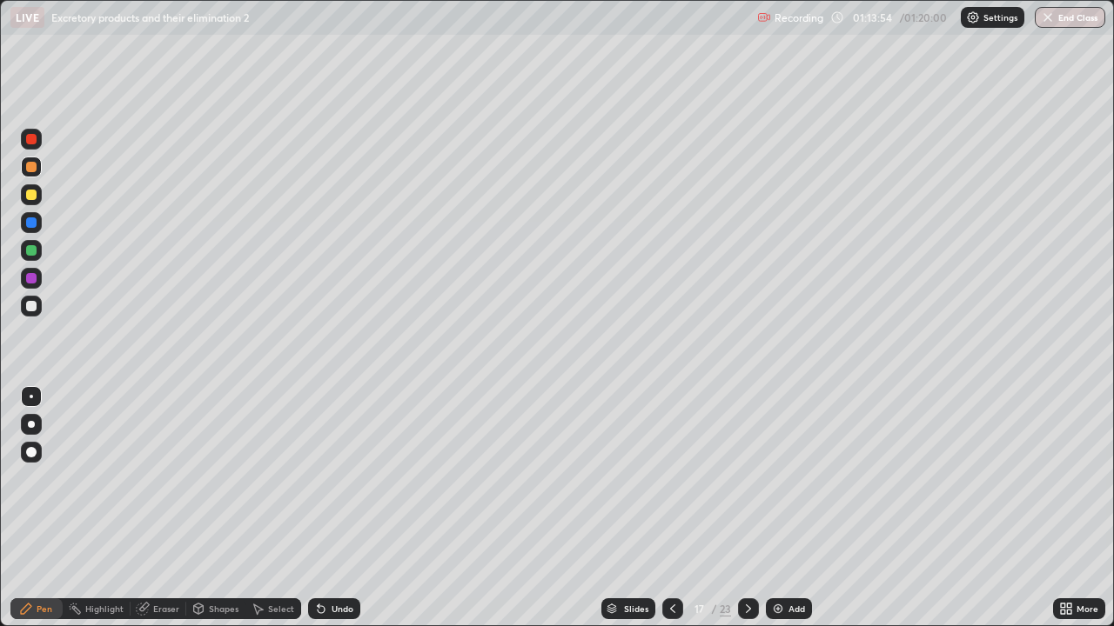
click at [746, 508] on icon at bounding box center [748, 609] width 14 height 14
click at [1070, 23] on button "End Class" at bounding box center [1069, 17] width 70 height 21
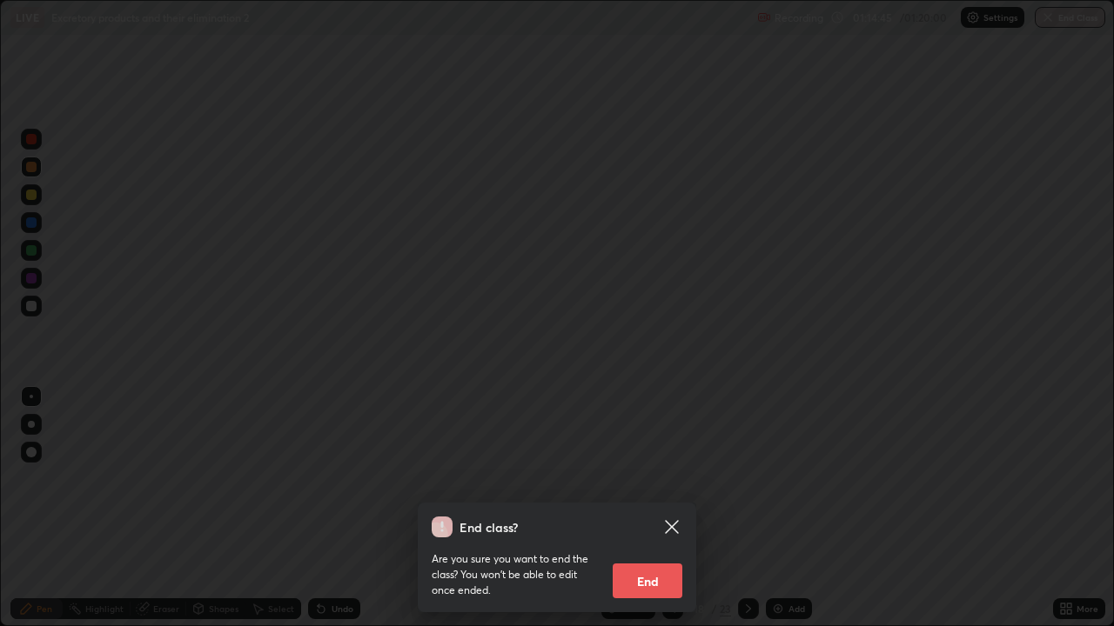
click at [671, 508] on button "End" at bounding box center [647, 581] width 70 height 35
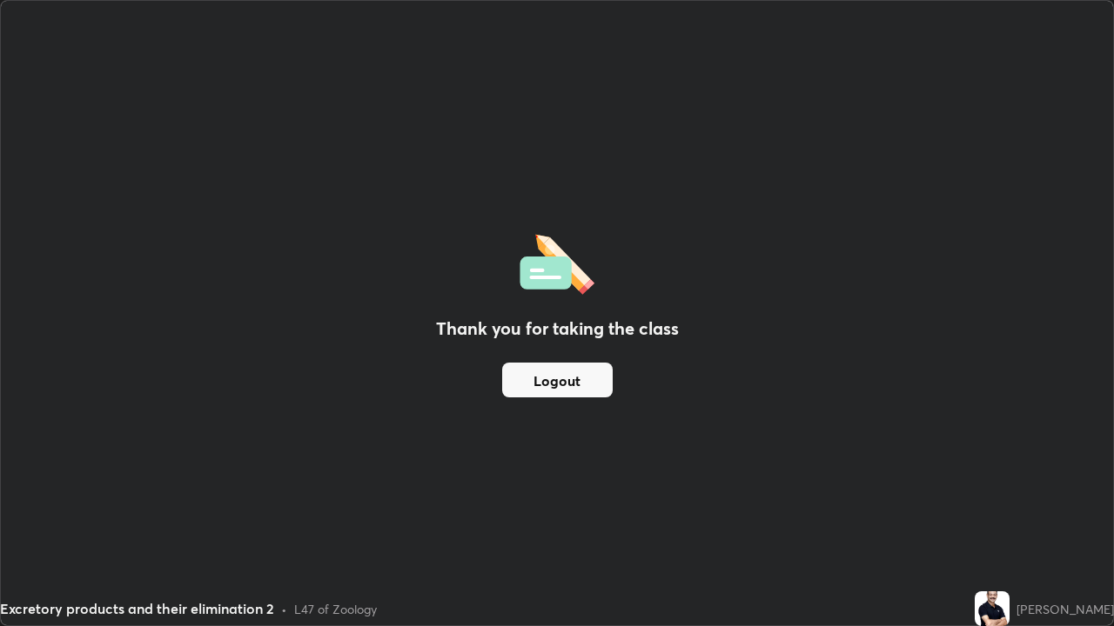
click at [583, 387] on button "Logout" at bounding box center [557, 380] width 110 height 35
